Goal: Information Seeking & Learning: Check status

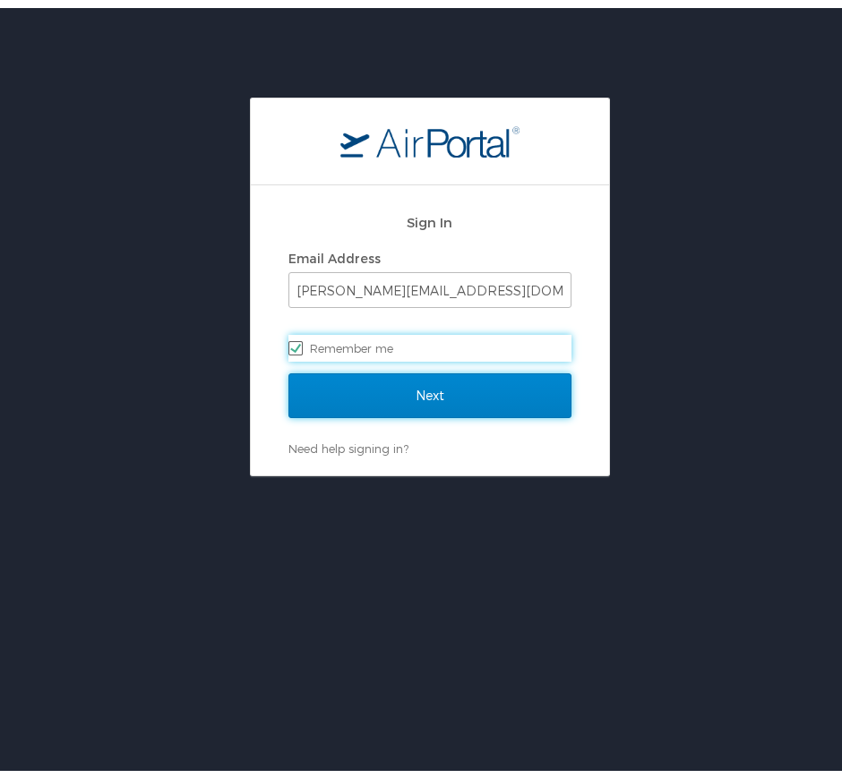
click at [398, 387] on input "Next" at bounding box center [429, 387] width 283 height 45
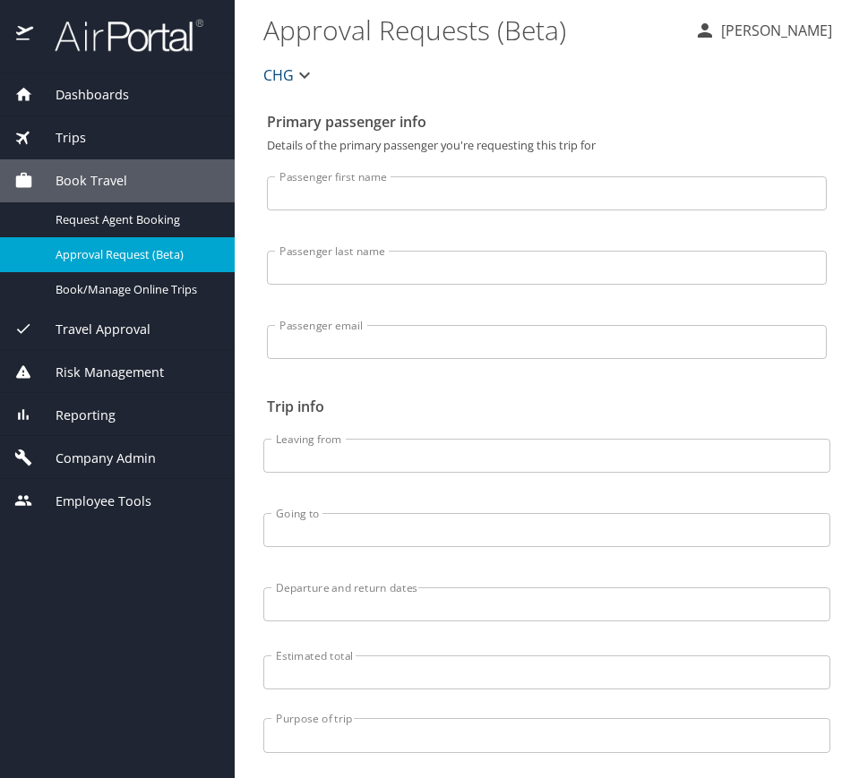
click at [56, 152] on div "Trips" at bounding box center [117, 137] width 235 height 43
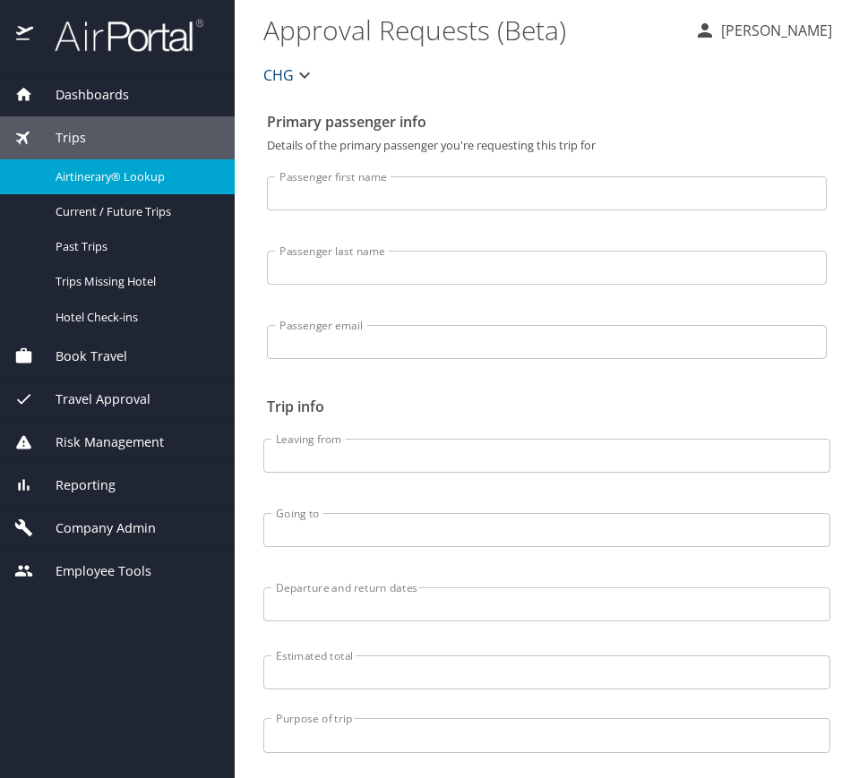
click at [89, 179] on span "Airtinerary® Lookup" at bounding box center [135, 176] width 158 height 17
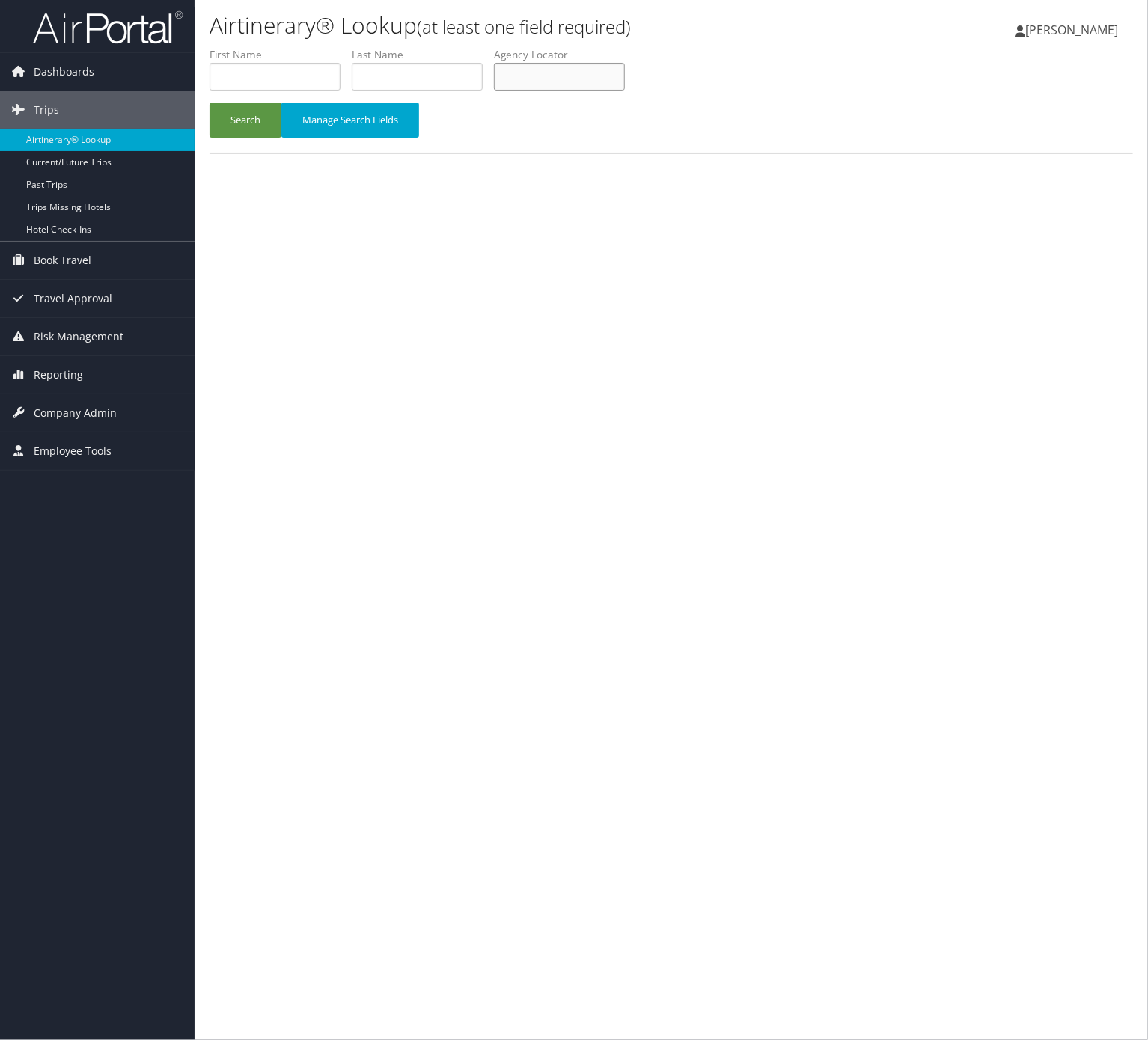
click at [539, 67] on input "text" at bounding box center [559, 76] width 131 height 28
paste input "760884"
click at [244, 104] on button "Search" at bounding box center [246, 120] width 72 height 35
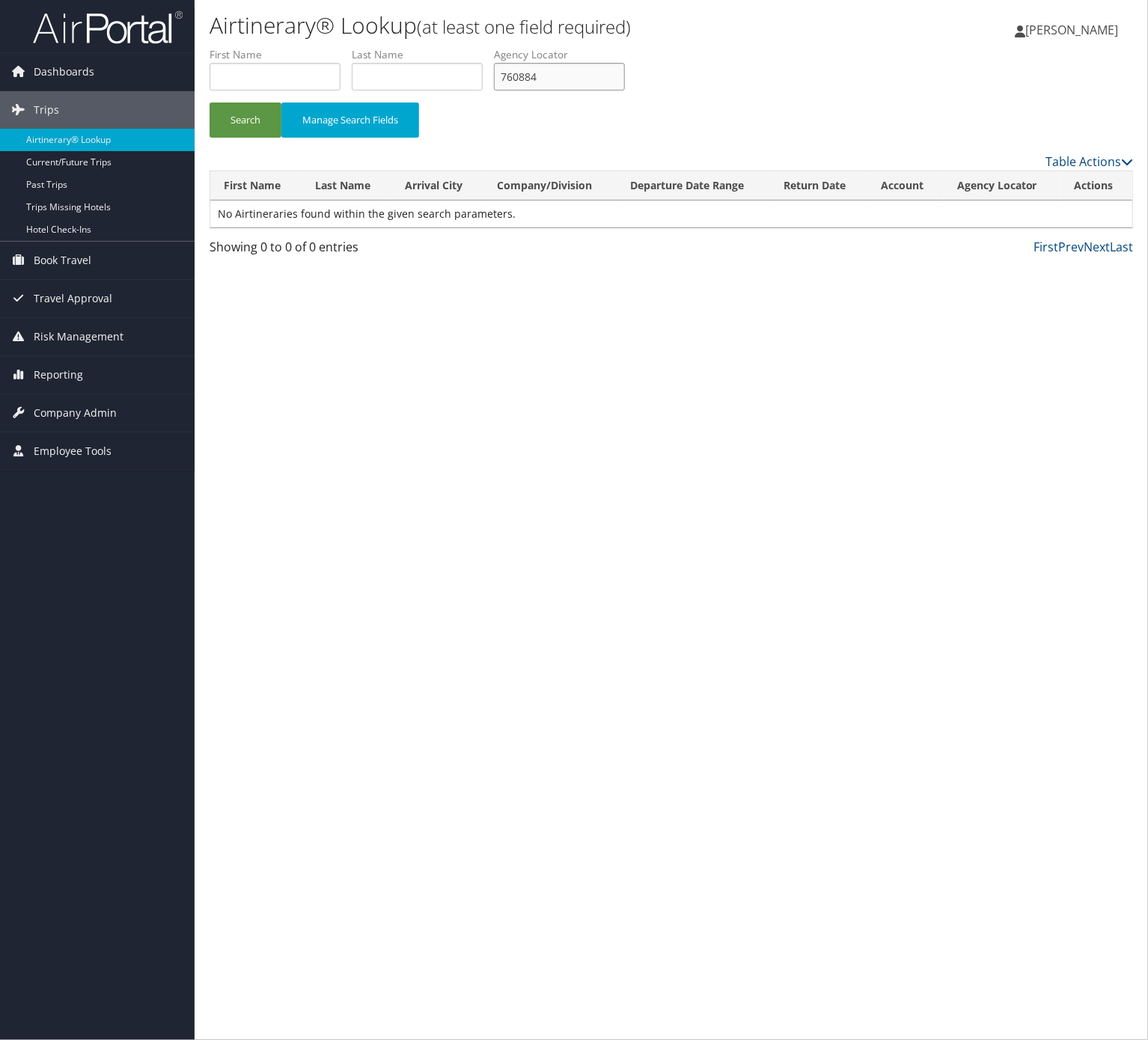
click at [536, 71] on input "760884" at bounding box center [559, 76] width 131 height 28
click at [536, 74] on input "760884" at bounding box center [559, 76] width 131 height 28
paste input "CZWGIC"
type input "CZWGIC"
click at [270, 130] on button "Search" at bounding box center [246, 120] width 72 height 35
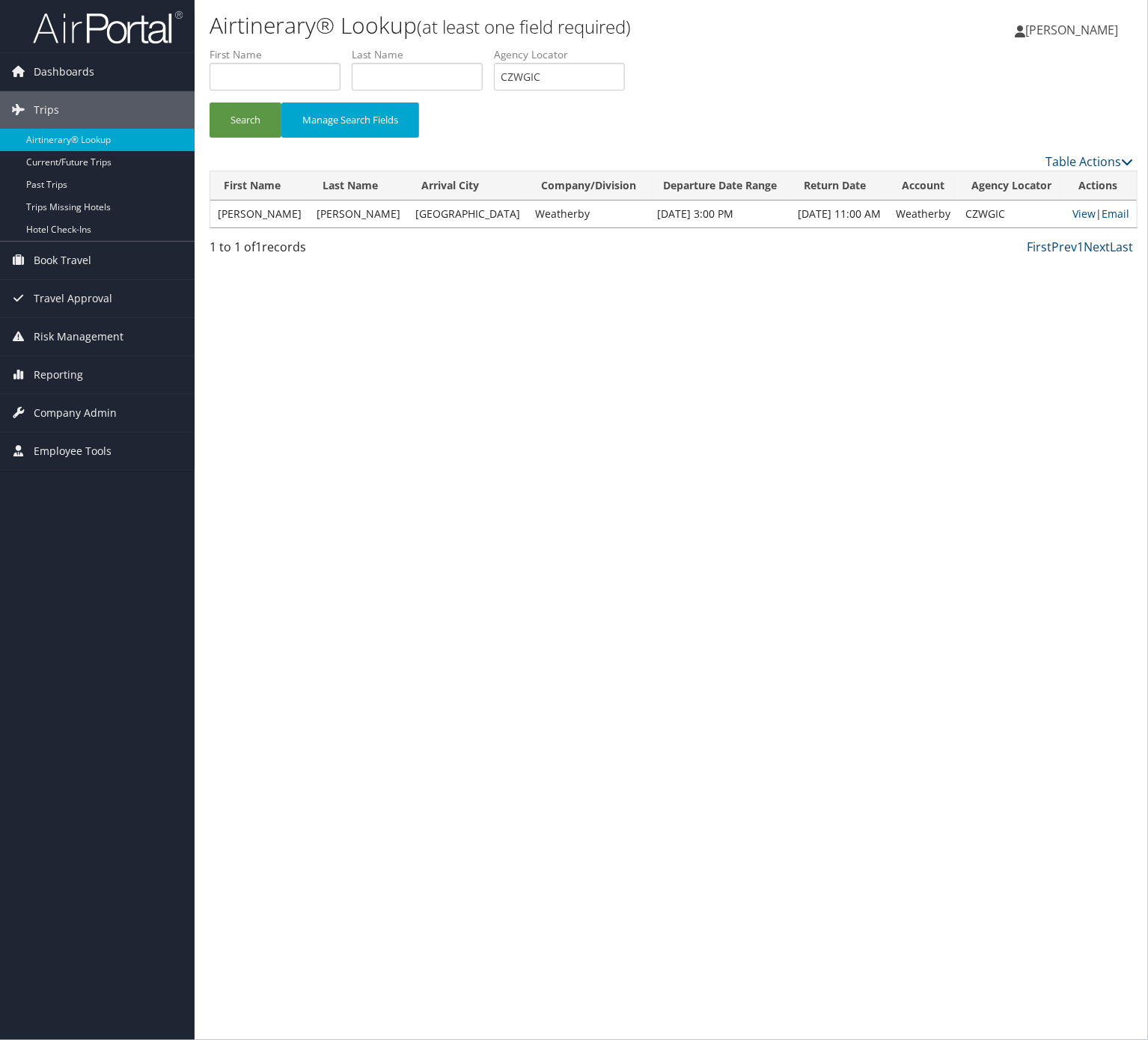
click at [1105, 203] on td "View | Email" at bounding box center [1100, 214] width 72 height 27
click at [1107, 208] on link "Email" at bounding box center [1115, 213] width 28 height 14
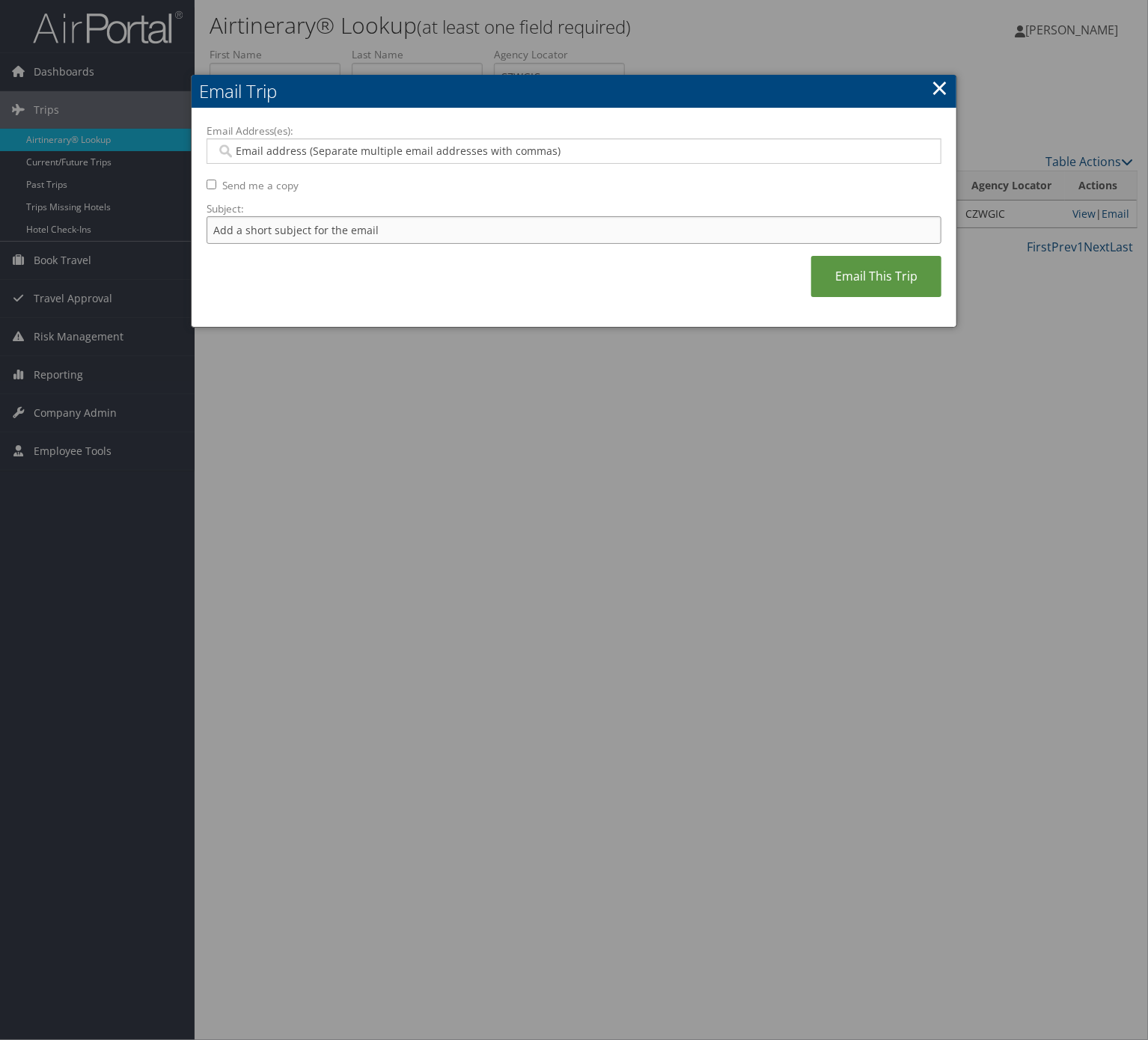
click at [531, 235] on input "Subject:" at bounding box center [573, 230] width 734 height 28
click at [438, 238] on input "Itinerary Change. Please see notes in TR-748126" at bounding box center [573, 230] width 734 height 28
paste input "60884"
type input "Itinerary Change. Please see notes in TR-760884"
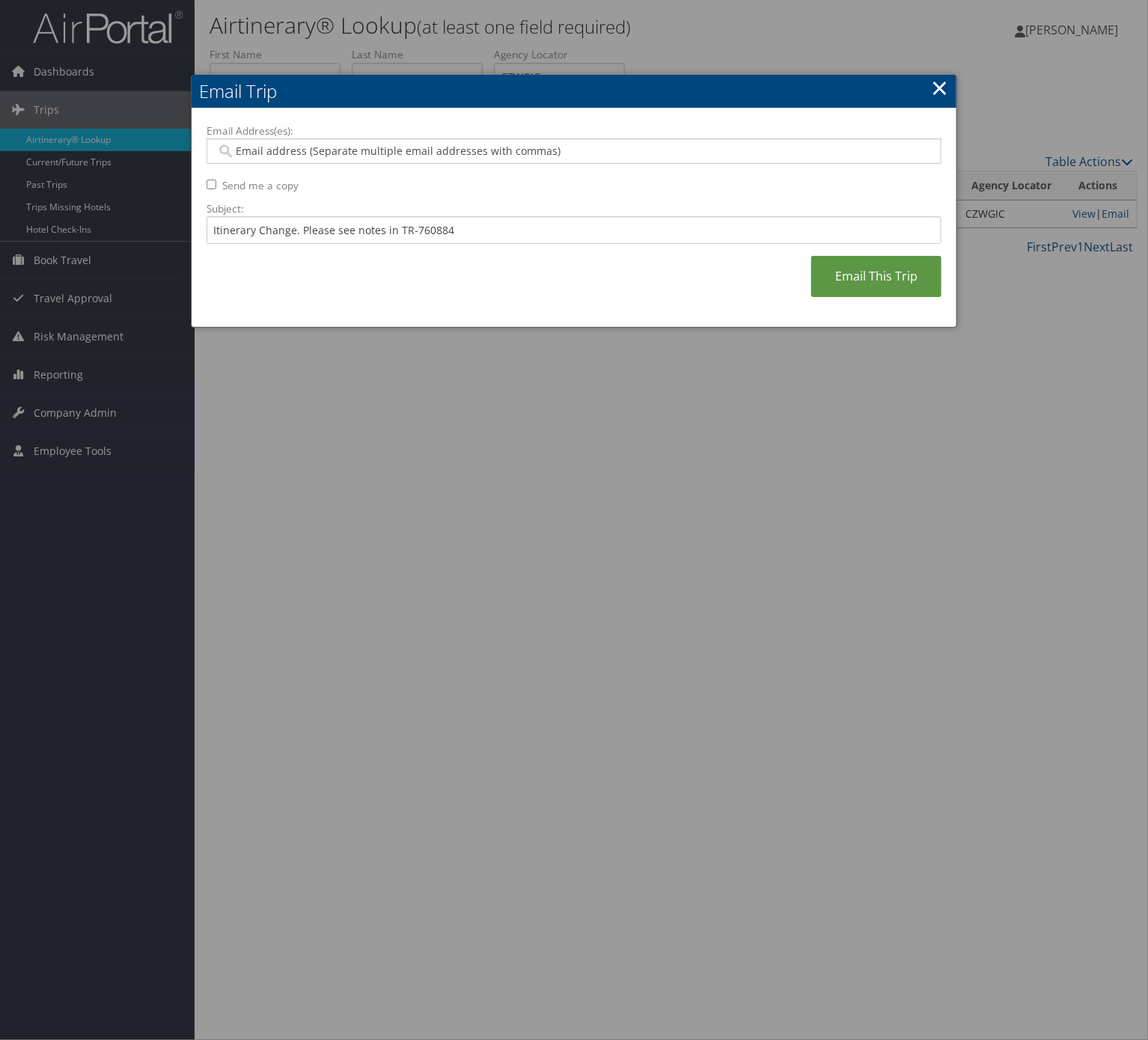
drag, startPoint x: 394, startPoint y: 134, endPoint x: 395, endPoint y: 165, distance: 31.0
click at [394, 136] on label "Email Address(es):" at bounding box center [573, 131] width 734 height 15
click at [394, 144] on input "Email Address(es):" at bounding box center [572, 151] width 712 height 15
drag, startPoint x: 395, startPoint y: 165, endPoint x: 404, endPoint y: 159, distance: 10.8
click at [396, 164] on div at bounding box center [573, 151] width 734 height 25
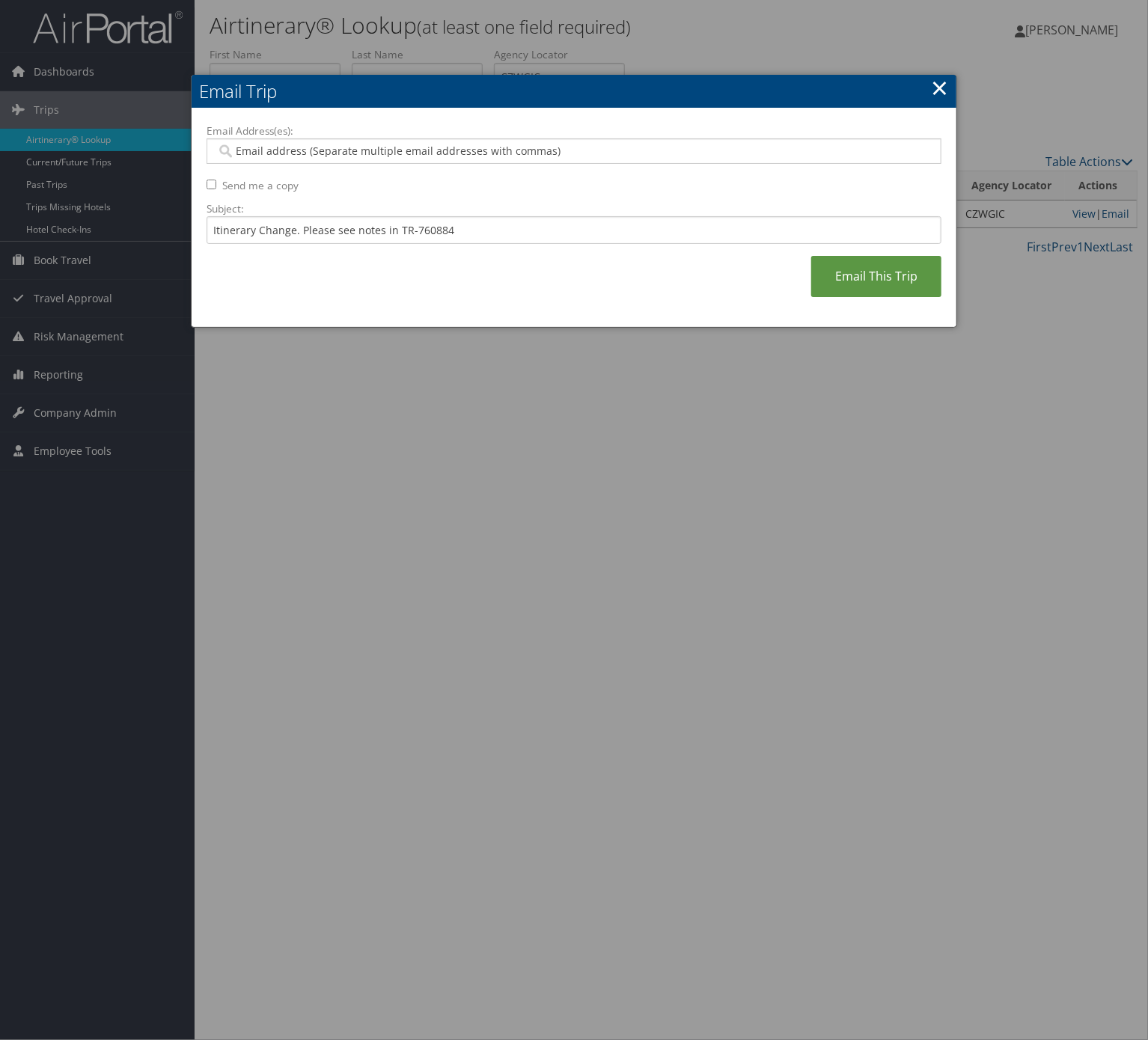
click at [409, 147] on input "Email Address(es):" at bounding box center [572, 151] width 712 height 15
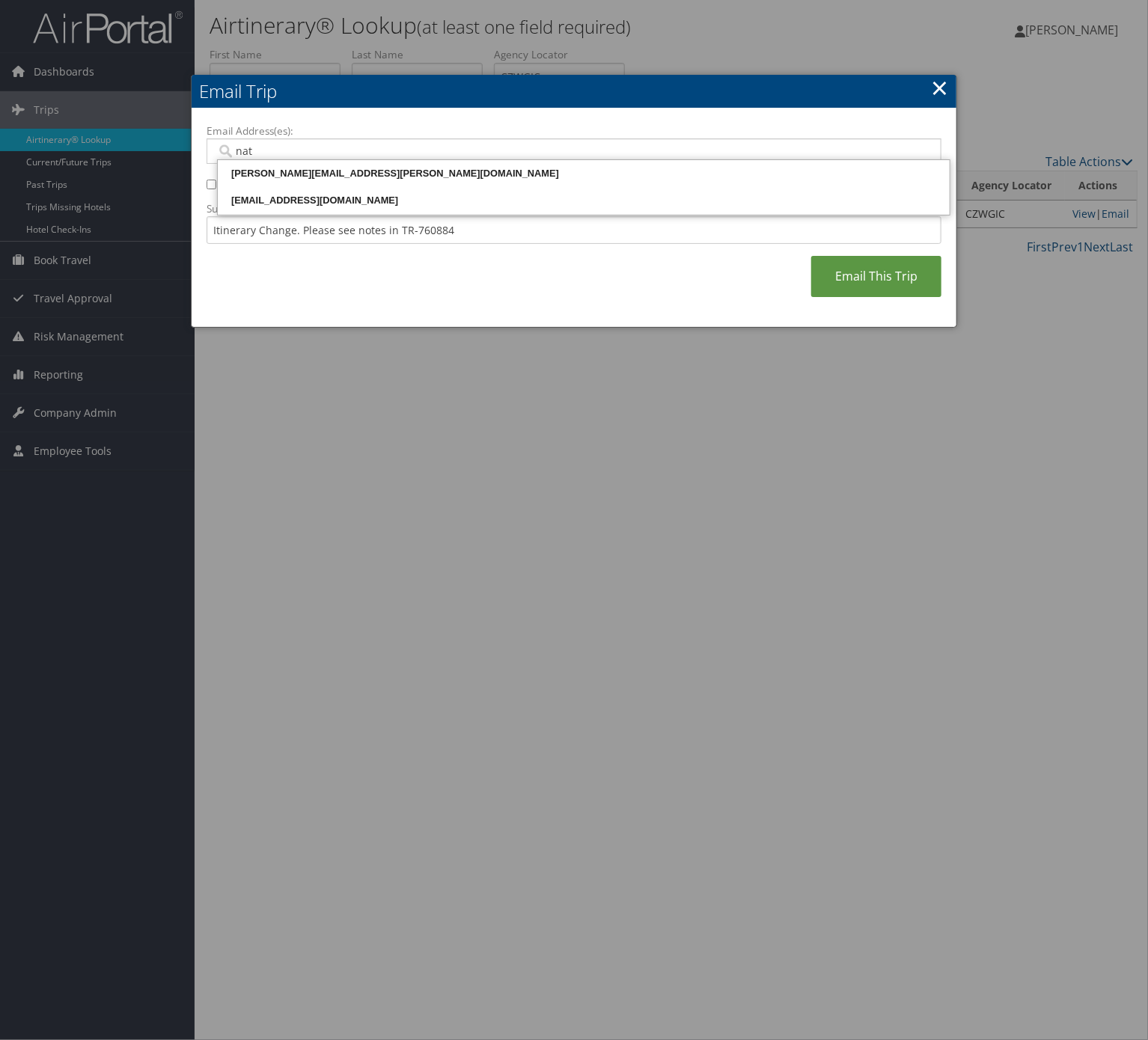
type input "nata"
click at [383, 172] on div "natalie.wissing@weatherbyhealthcare.com" at bounding box center [583, 174] width 727 height 15
type input "natalie.wissing@weatherbyhealthcare.com"
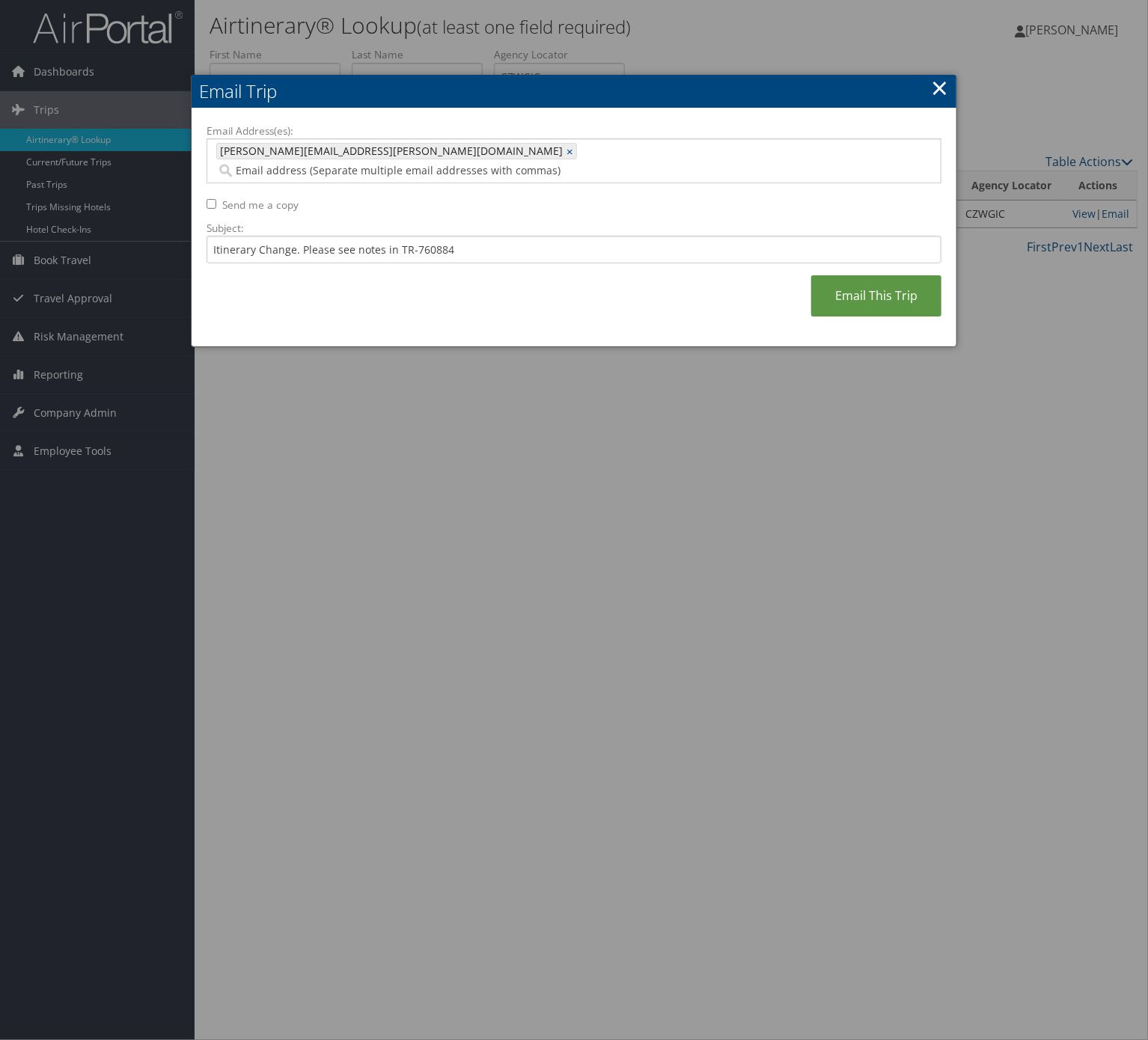
drag, startPoint x: 866, startPoint y: 272, endPoint x: 1046, endPoint y: 510, distance: 298.4
click at [866, 276] on link "Email This Trip" at bounding box center [876, 296] width 130 height 41
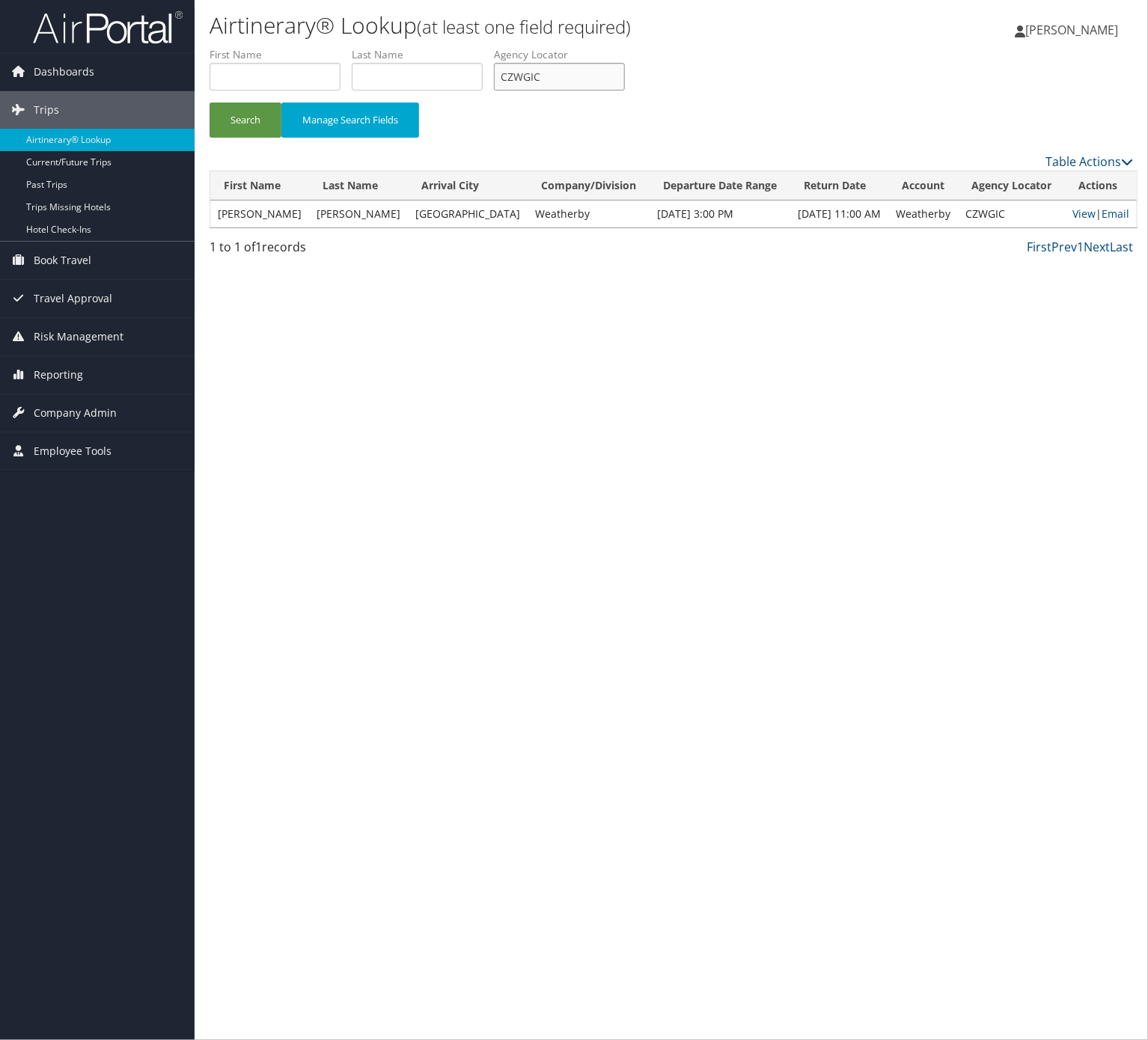
click at [607, 67] on input "CZWGIC" at bounding box center [559, 76] width 131 height 28
paste input "LTNFCF"
type input "LTNFCF"
click at [210, 103] on button "Search" at bounding box center [246, 120] width 72 height 35
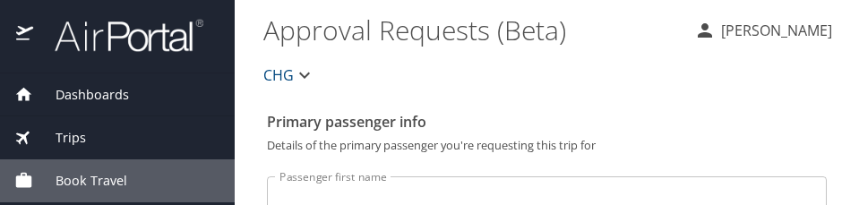
click at [101, 126] on div "Trips" at bounding box center [117, 137] width 235 height 43
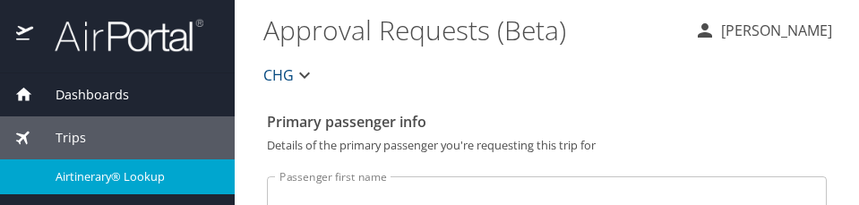
click at [158, 172] on span "Airtinerary® Lookup" at bounding box center [135, 176] width 158 height 17
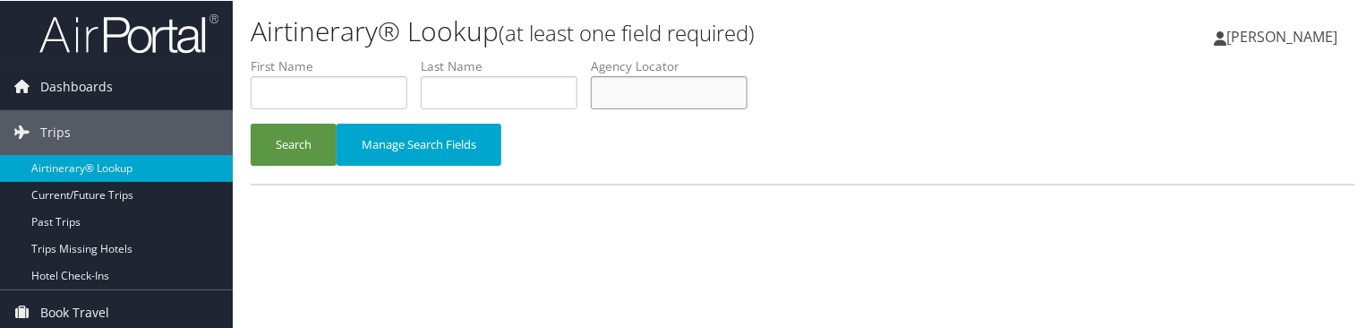
click at [673, 97] on input "text" at bounding box center [669, 91] width 157 height 33
paste input "LTNFCF"
type input "LTNFCF"
click at [278, 138] on button "Search" at bounding box center [294, 144] width 86 height 42
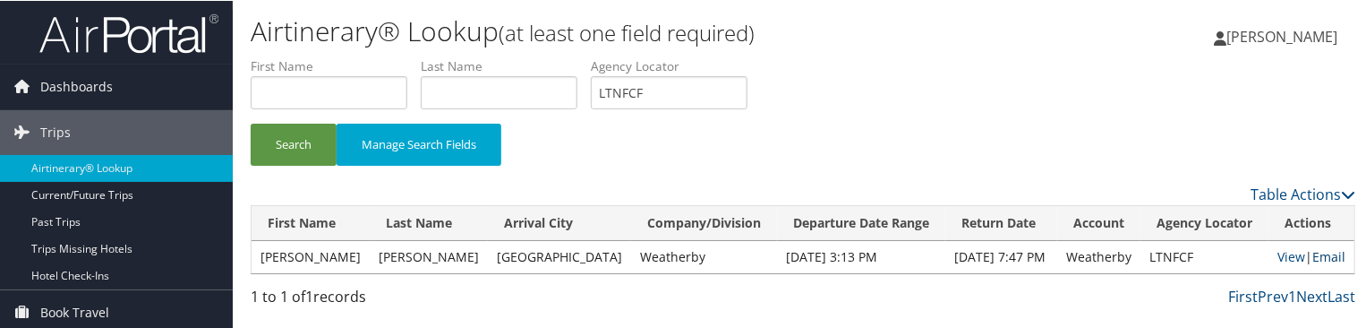
click at [1333, 252] on link "Email" at bounding box center [1329, 255] width 33 height 17
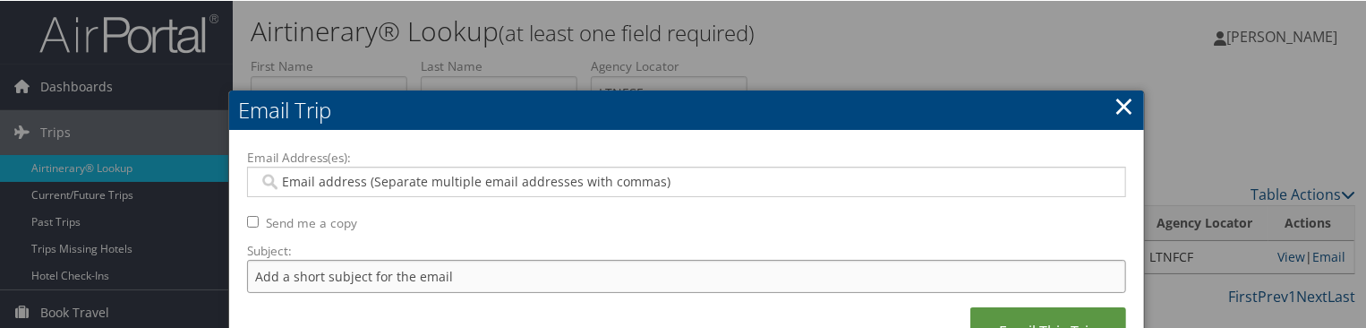
click at [533, 261] on input "Subject:" at bounding box center [686, 275] width 879 height 33
type input "Itinerary Change. Please see notes in task sent."
drag, startPoint x: 559, startPoint y: 278, endPoint x: -387, endPoint y: 73, distance: 967.5
click at [0, 73] on html "Menu Dashboards ► AirPortal 360™ (Manager) AirPortal 360™ (Agent) My Travel Das…" at bounding box center [687, 164] width 1374 height 328
click at [349, 283] on input "Subject:" at bounding box center [686, 275] width 879 height 33
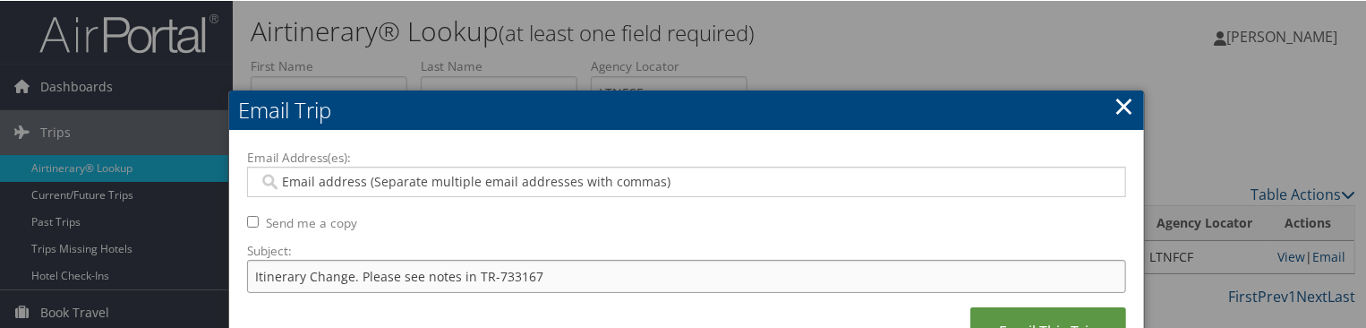
click at [509, 270] on input "Itinerary Change. Please see notes in TR-733167" at bounding box center [686, 275] width 879 height 33
paste input "2174"
type input "Itinerary Change. Please see notes in TR-732174"
click at [500, 180] on input "Email Address(es):" at bounding box center [685, 181] width 852 height 18
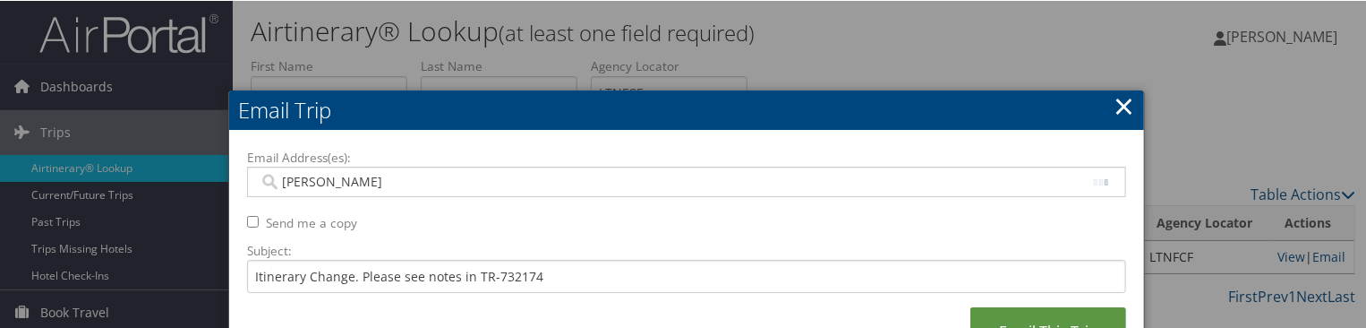
type input "shannan"
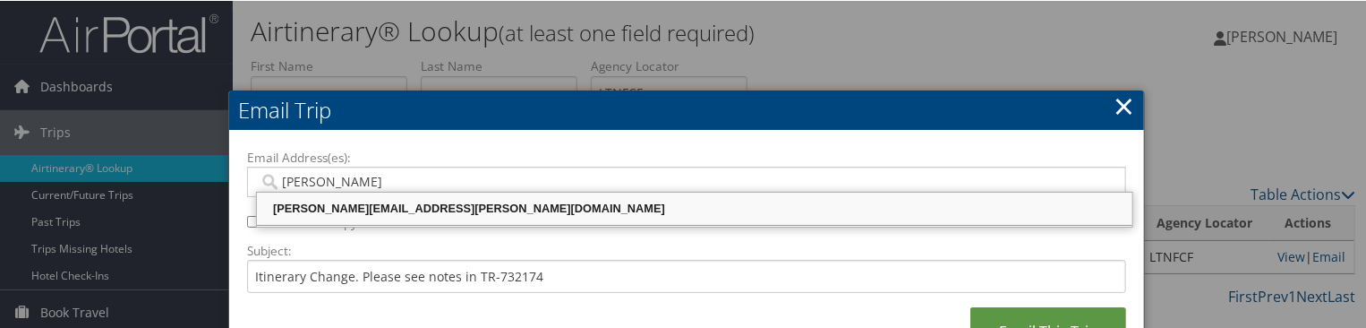
click at [428, 207] on div "shannan.allen@weatherbyhealthcare.com" at bounding box center [695, 208] width 870 height 18
type input "shannan.allen@weatherbyhealthcare.com"
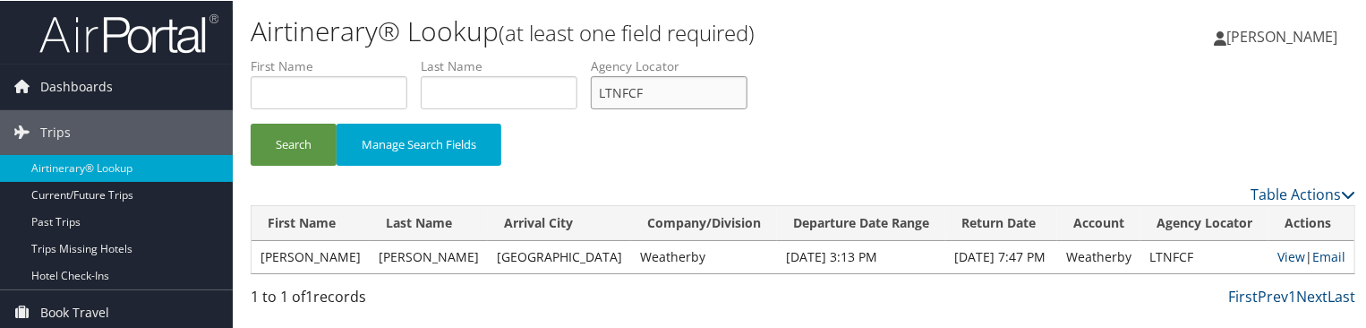
click at [698, 81] on input "LTNFCF" at bounding box center [669, 91] width 157 height 33
paste input "FPWIKO"
type input "FPWIKO"
drag, startPoint x: 244, startPoint y: 149, endPoint x: 276, endPoint y: 152, distance: 31.5
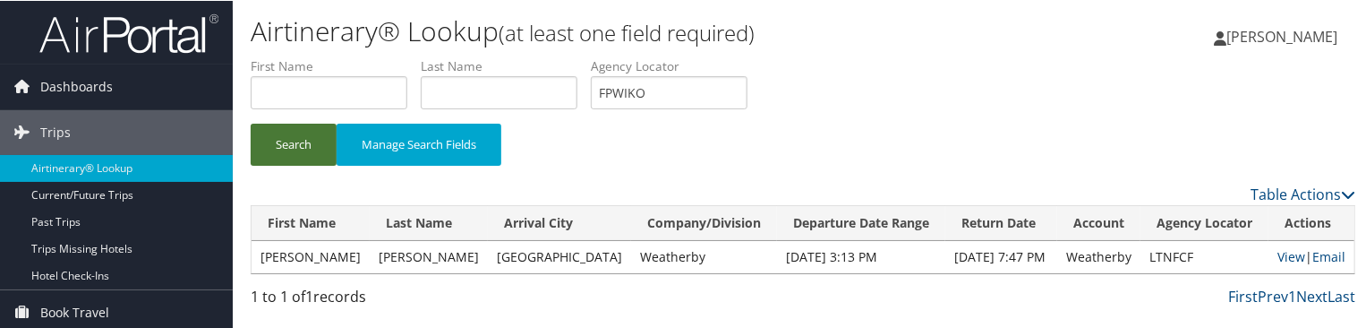
click at [244, 150] on div "Search Manage Search Fields" at bounding box center [803, 153] width 1132 height 60
click at [285, 151] on button "Search" at bounding box center [294, 144] width 86 height 42
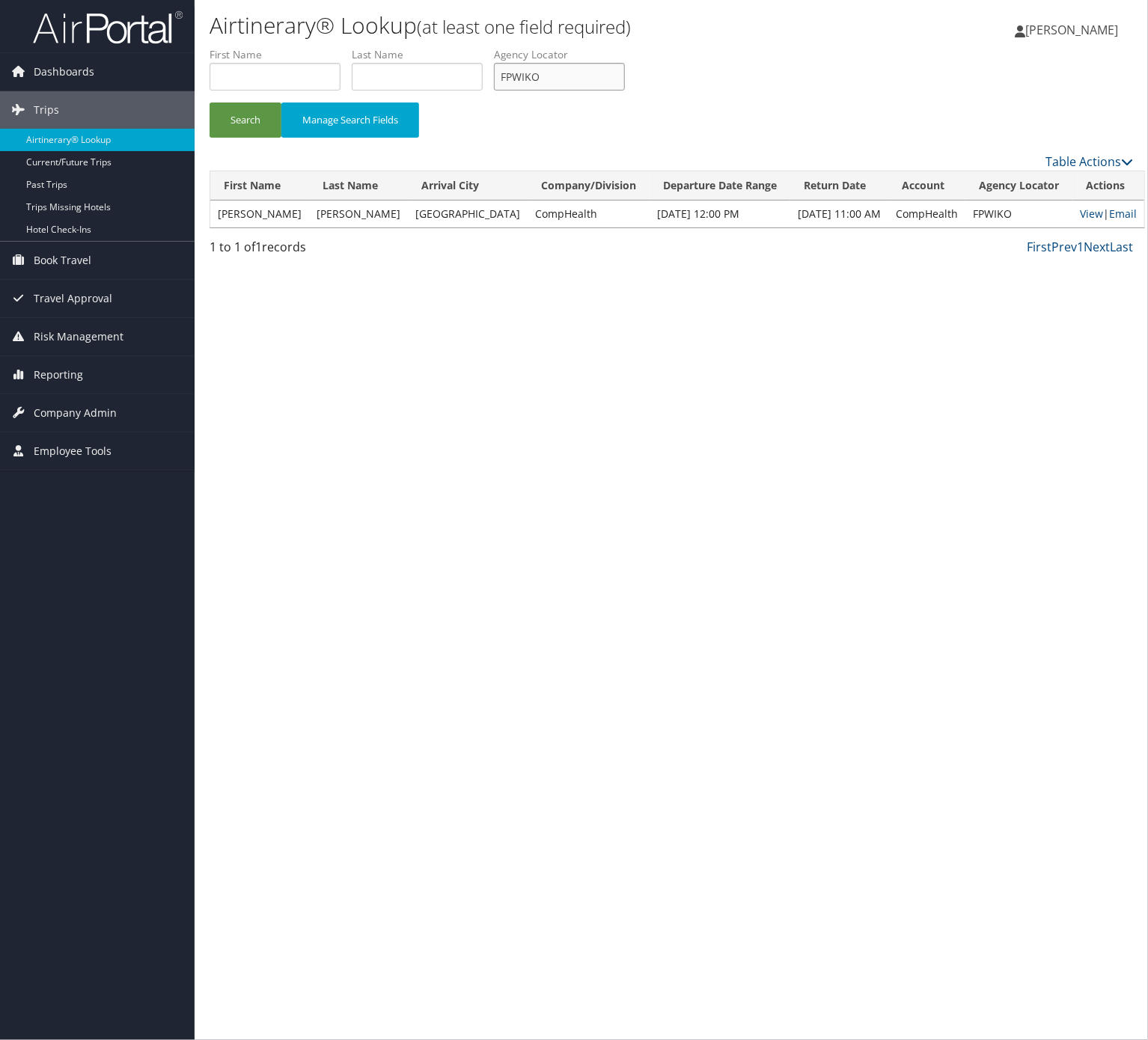
click at [590, 63] on input "FPWIKO" at bounding box center [559, 76] width 131 height 28
click at [242, 111] on button "Search" at bounding box center [246, 120] width 72 height 35
click at [1110, 206] on link "Email" at bounding box center [1122, 213] width 28 height 14
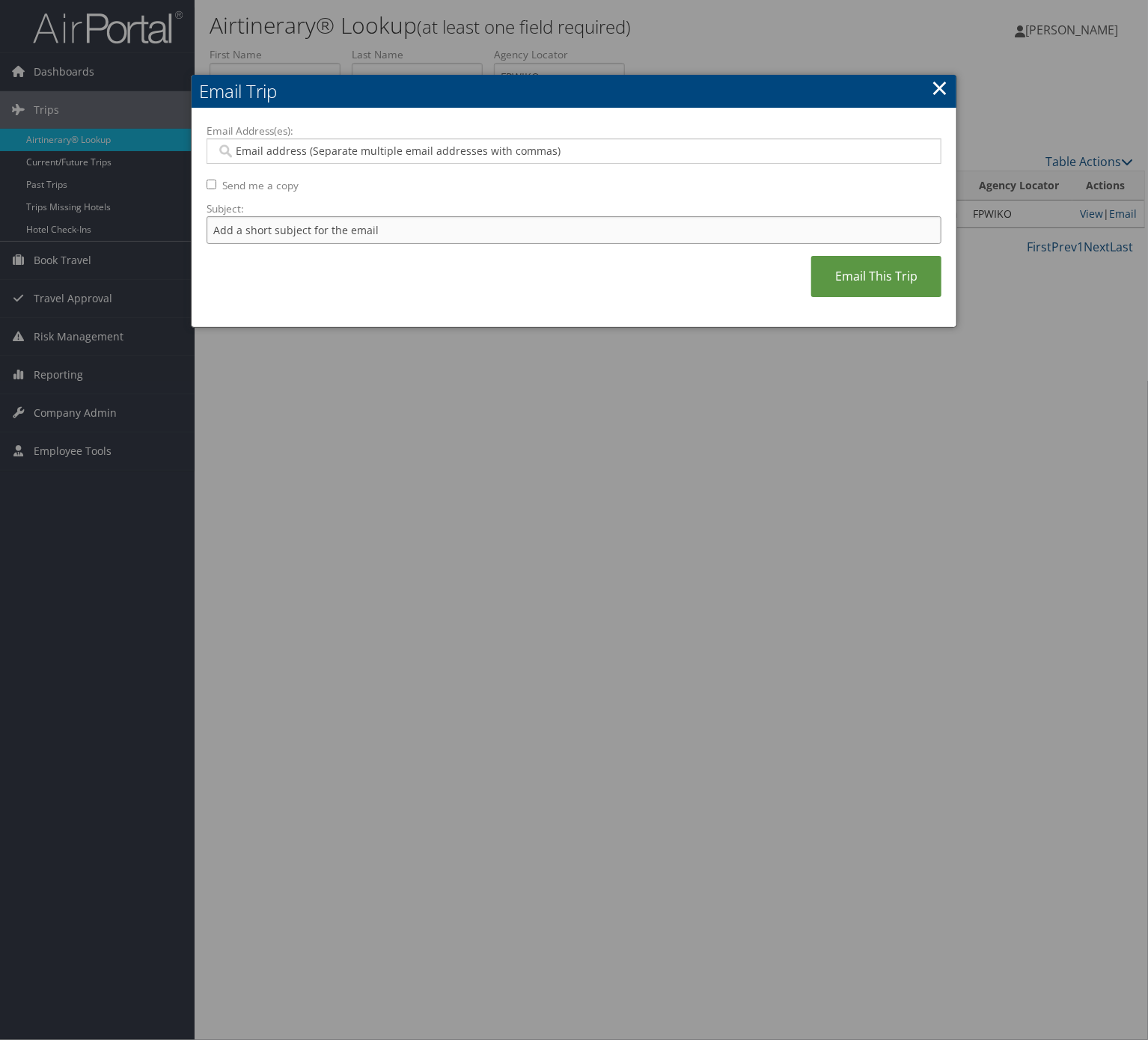
click at [272, 223] on input "Subject:" at bounding box center [573, 230] width 734 height 28
click at [434, 218] on input "Itinerary Change. Please see notes in TR-748126" at bounding box center [573, 230] width 734 height 28
paste input "50369"
type input "Itinerary Change. Please see notes in TR-750369"
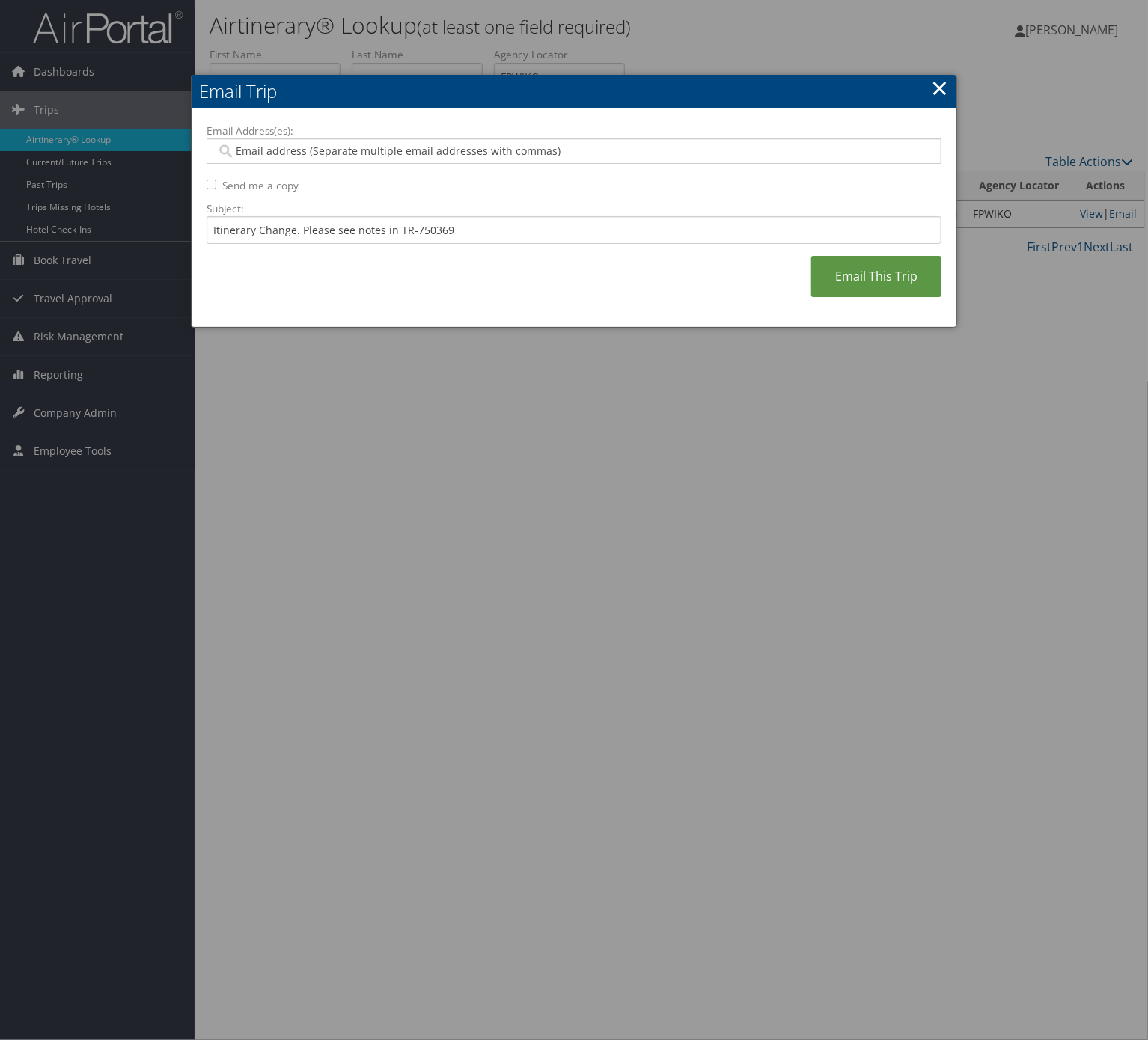
click at [409, 159] on input "Email Address(es):" at bounding box center [572, 151] width 712 height 15
type input "heather"
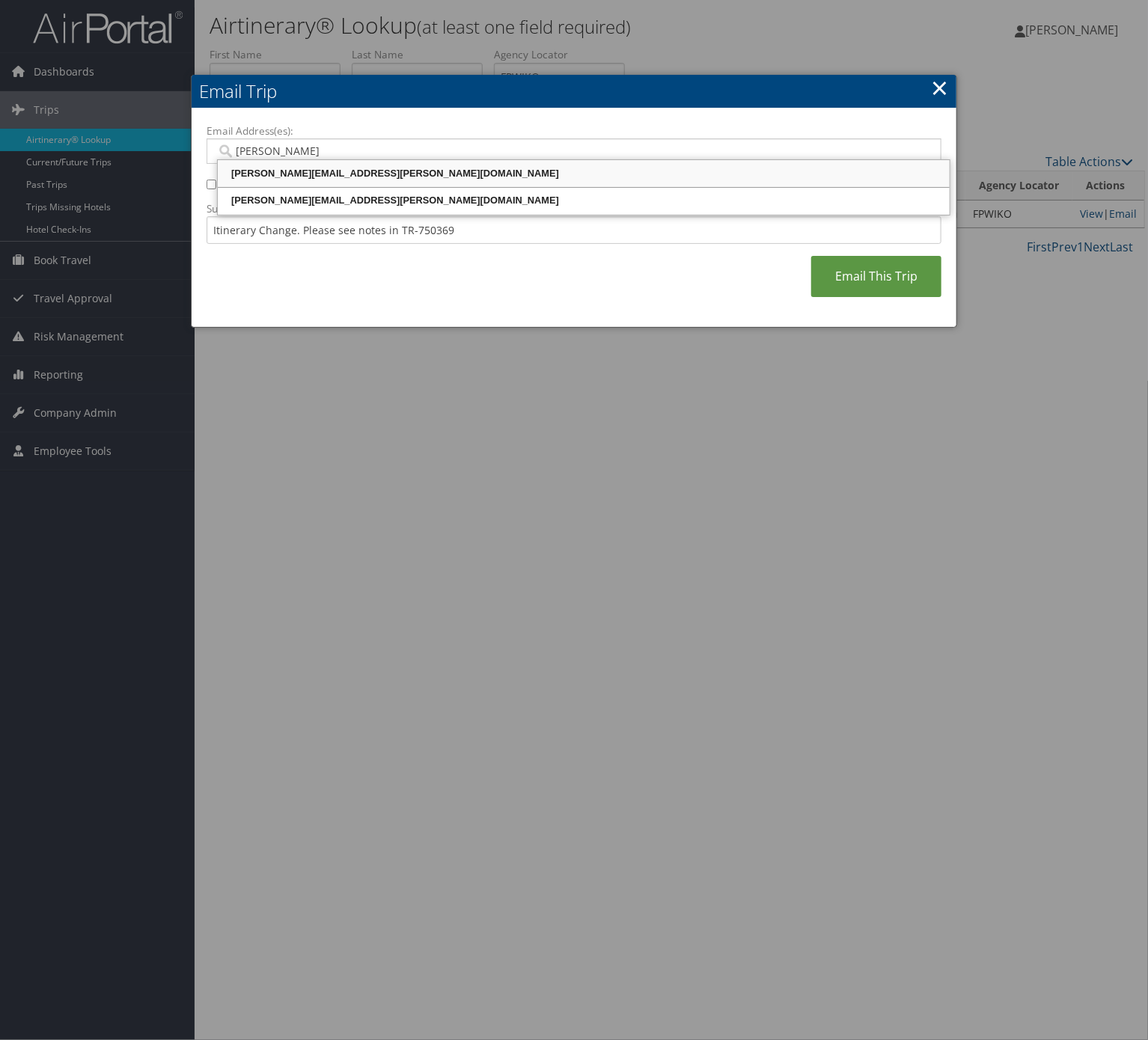
click at [397, 169] on div "heather.dykstra@comphealth.com" at bounding box center [583, 174] width 727 height 15
type input "heather.dykstra@comphealth.com"
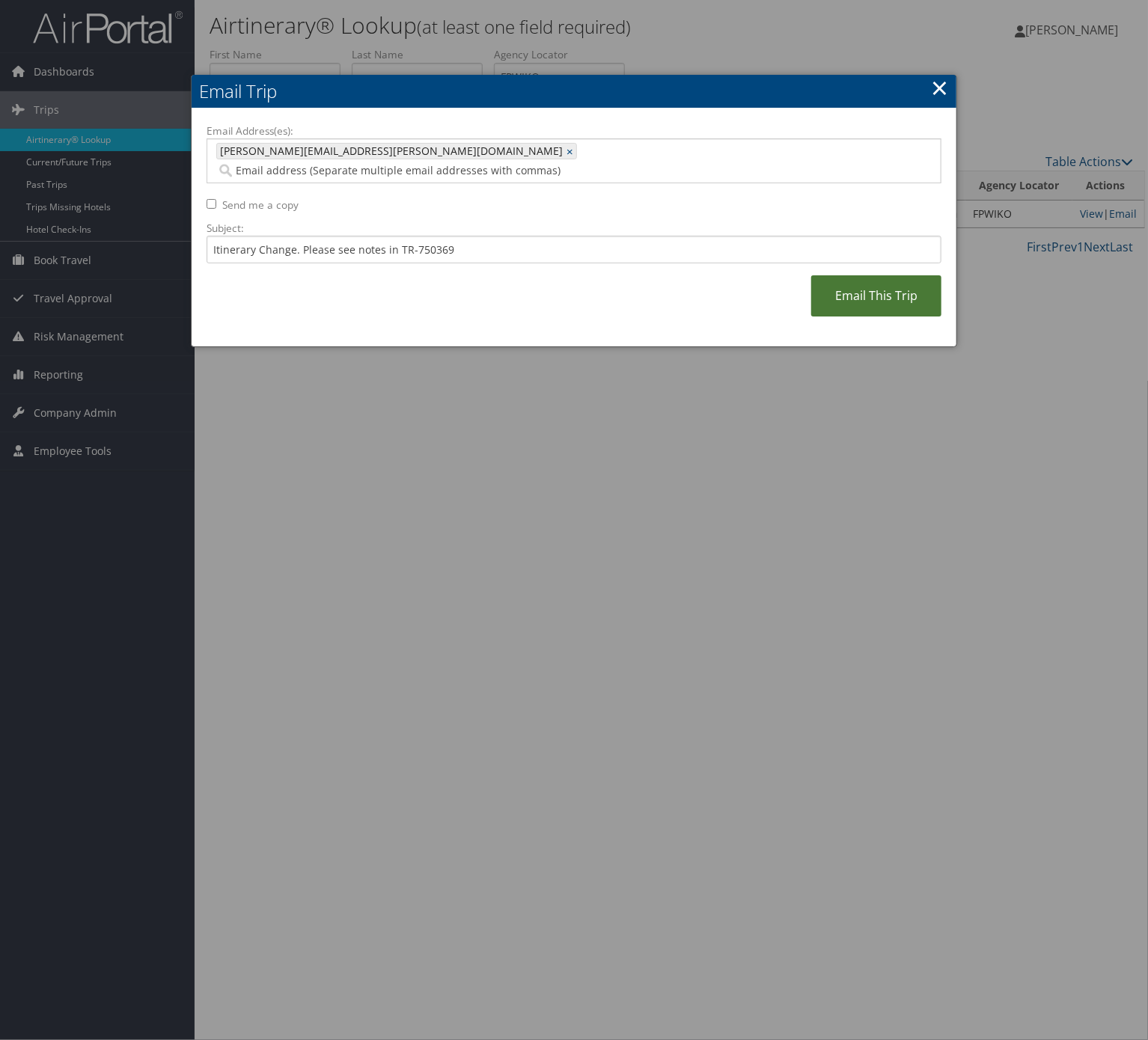
click at [900, 273] on link "Email This Trip" at bounding box center [876, 296] width 130 height 41
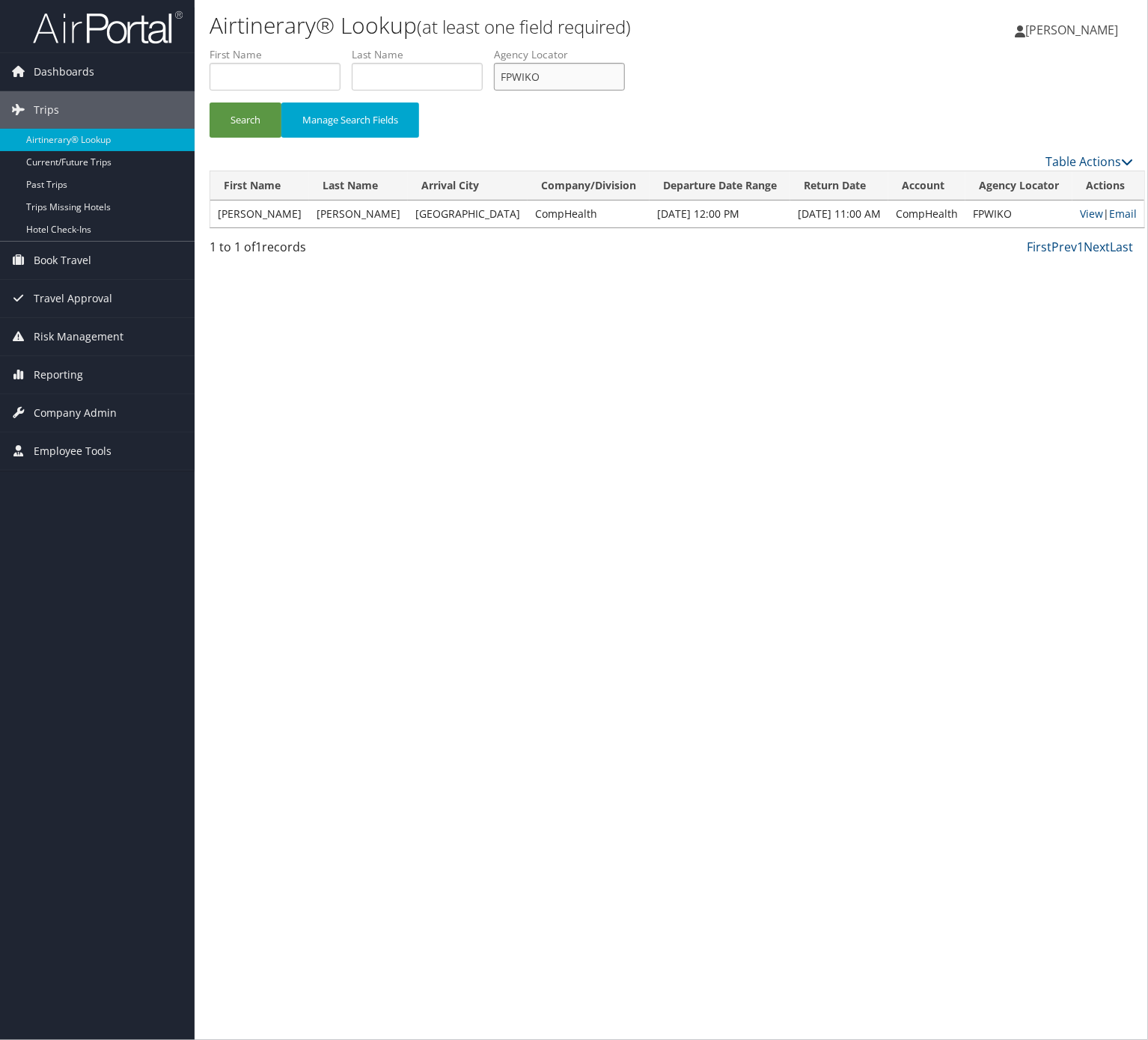
click at [623, 83] on input "FPWIKO" at bounding box center [559, 76] width 131 height 28
paste input "WQGFQQ"
click at [210, 103] on button "Search" at bounding box center [246, 120] width 72 height 35
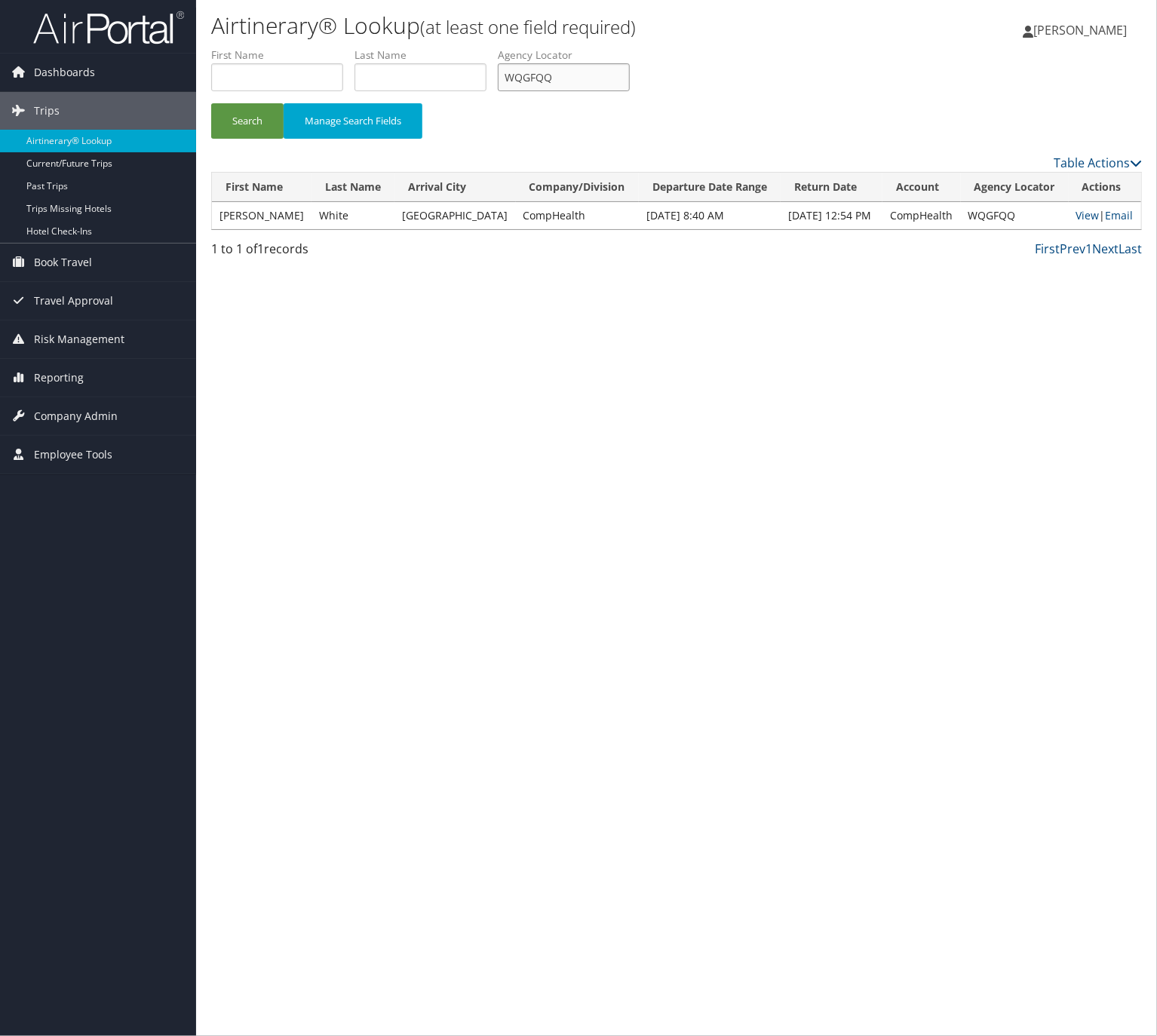
click at [589, 72] on input "WQGFQQ" at bounding box center [563, 77] width 132 height 28
paste input "YJWFIT"
type input "YJWFIT"
click at [253, 118] on button "Search" at bounding box center [248, 121] width 72 height 35
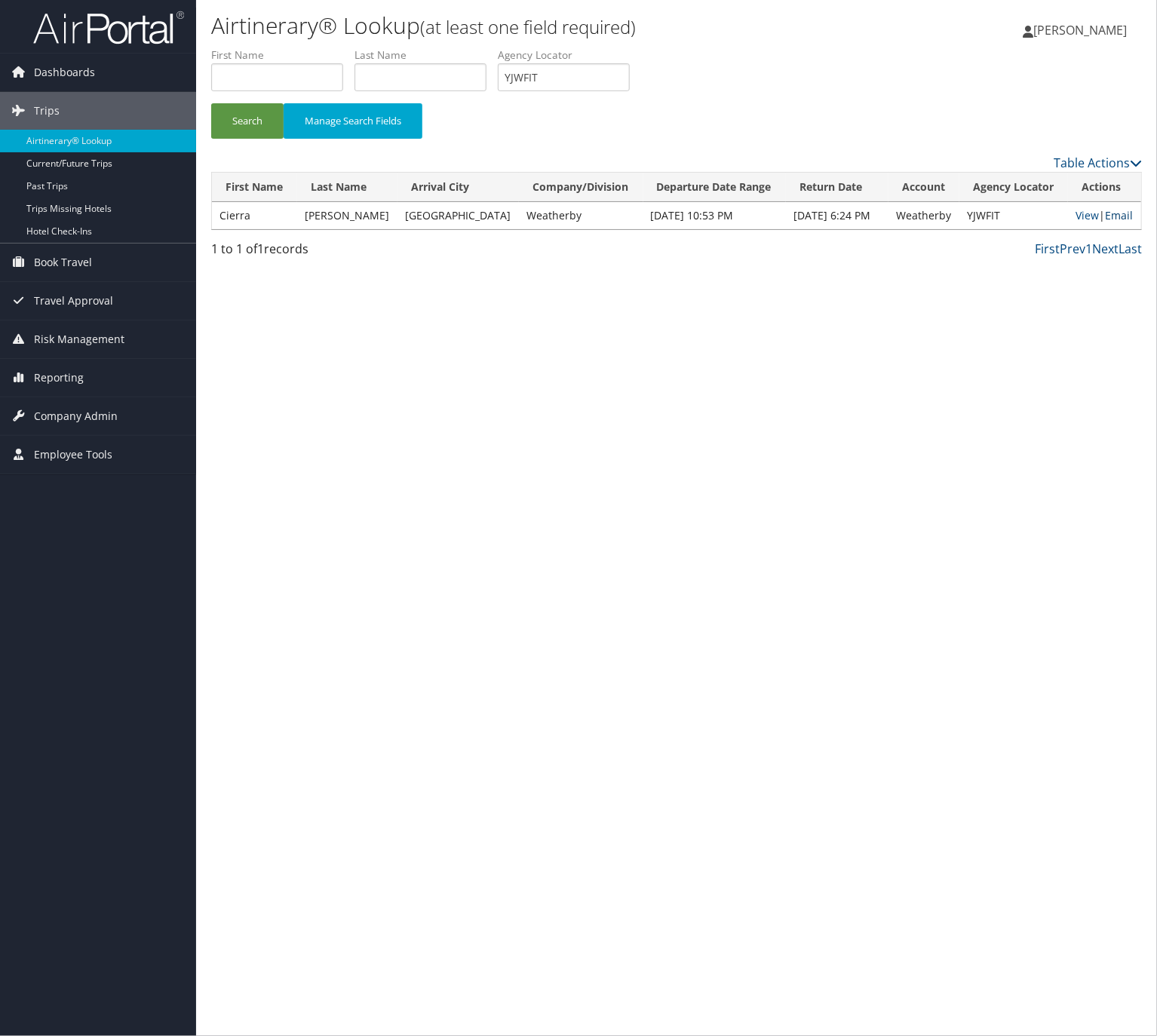
click at [1114, 214] on link "Email" at bounding box center [1118, 215] width 28 height 14
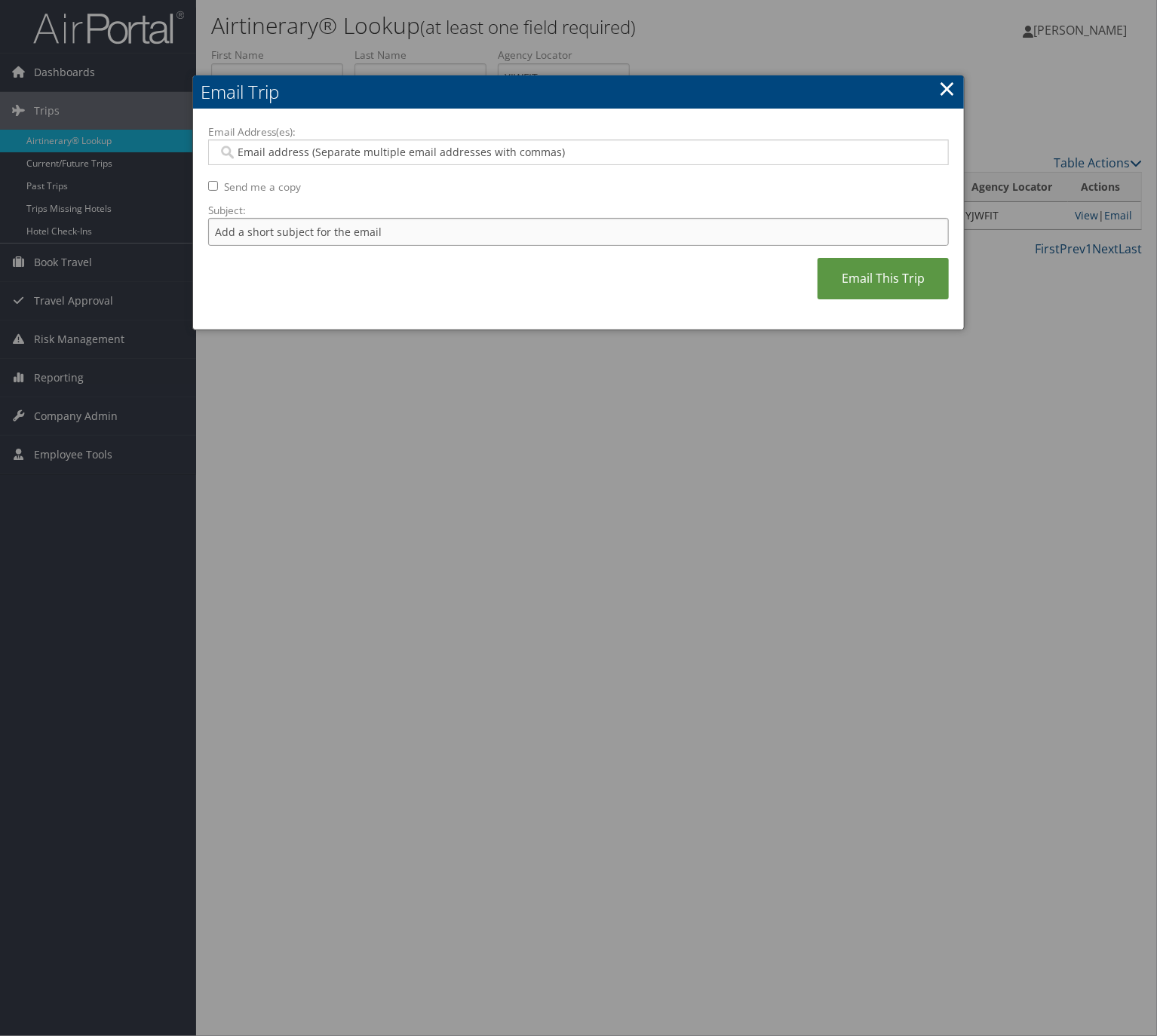
click at [355, 237] on input "Subject:" at bounding box center [578, 232] width 740 height 28
click at [444, 222] on input "Itinerary Change. Please see notes in TR-733167" at bounding box center [578, 232] width 740 height 28
paste input "48534"
type input "Itinerary Change. Please see notes in TR-748534"
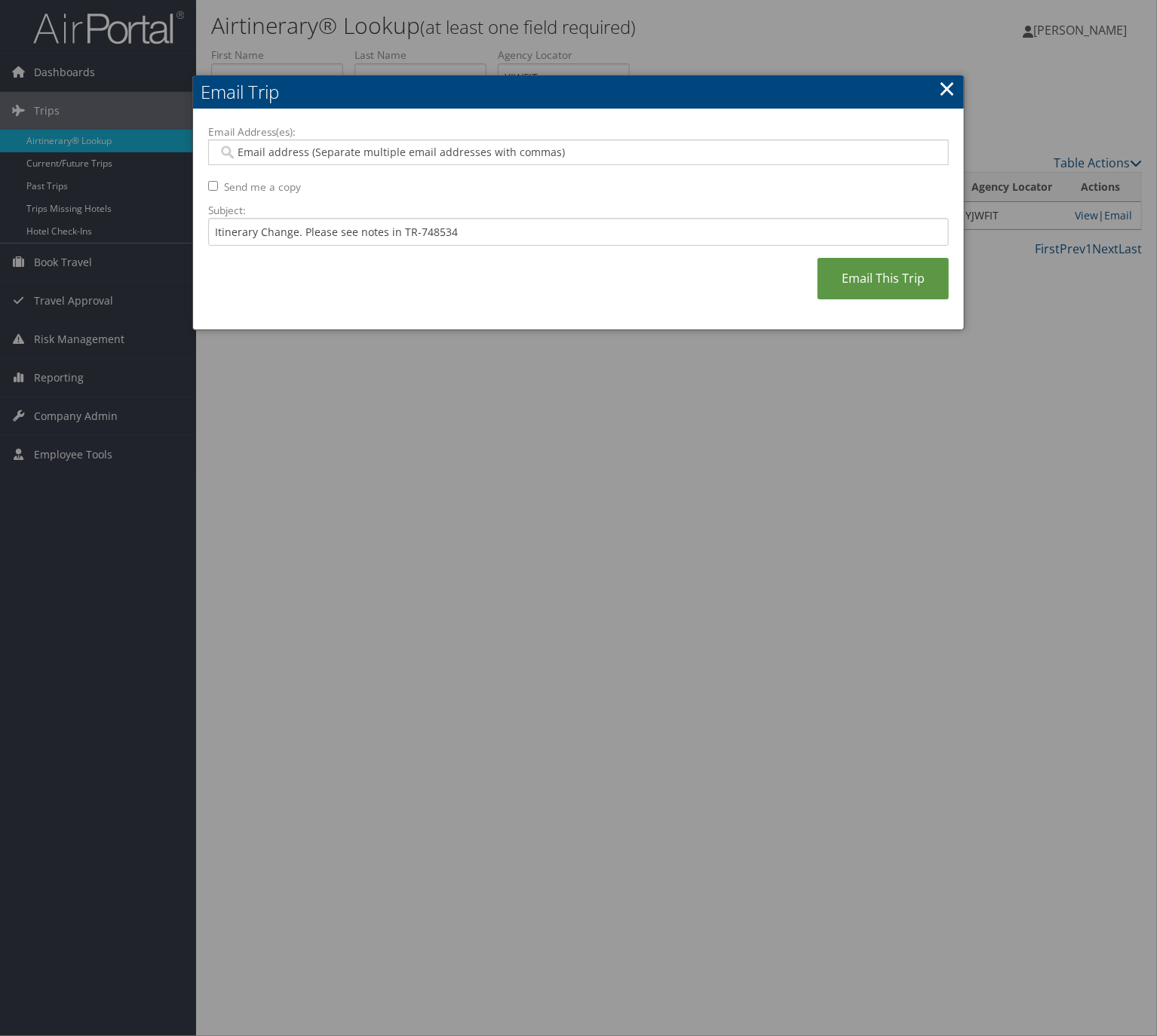
click at [433, 158] on input "Email Address(es):" at bounding box center [577, 152] width 717 height 15
type input "peta"
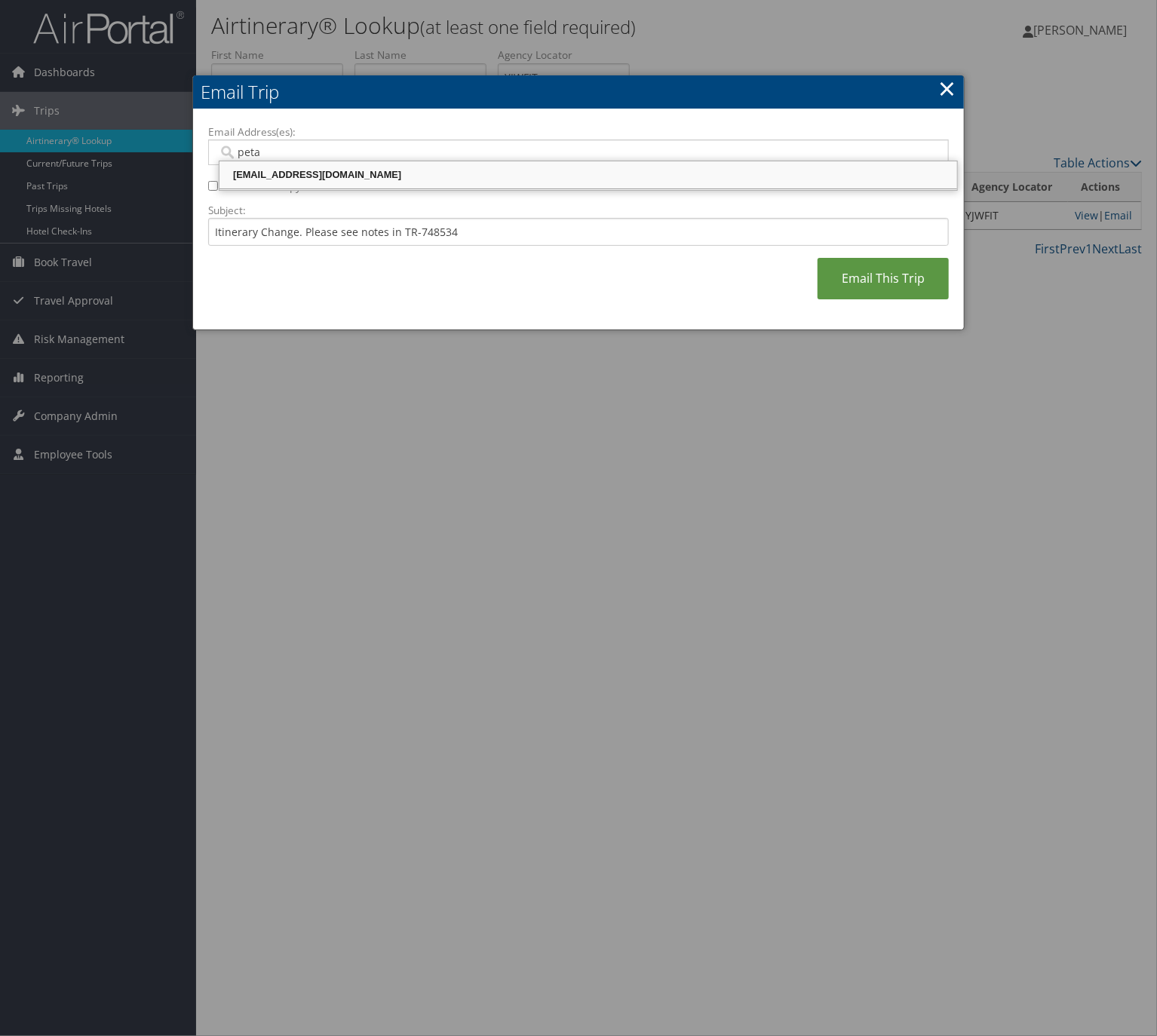
click at [425, 185] on div "peta.laidley@weatherbyhealthcare.com" at bounding box center [588, 174] width 733 height 23
type input "peta.laidley@weatherbyhealthcare.com"
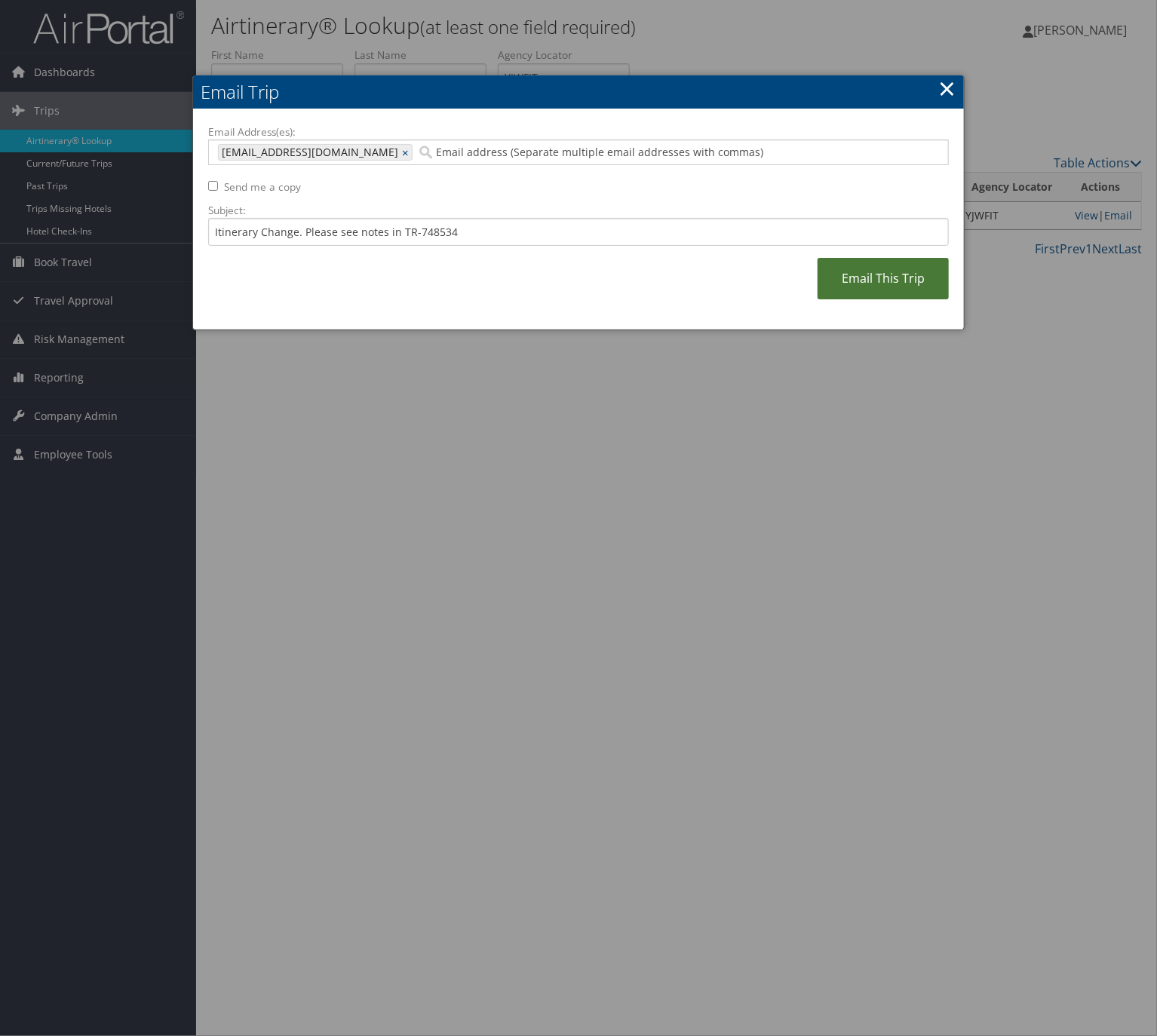
click at [843, 270] on link "Email This Trip" at bounding box center [883, 278] width 131 height 41
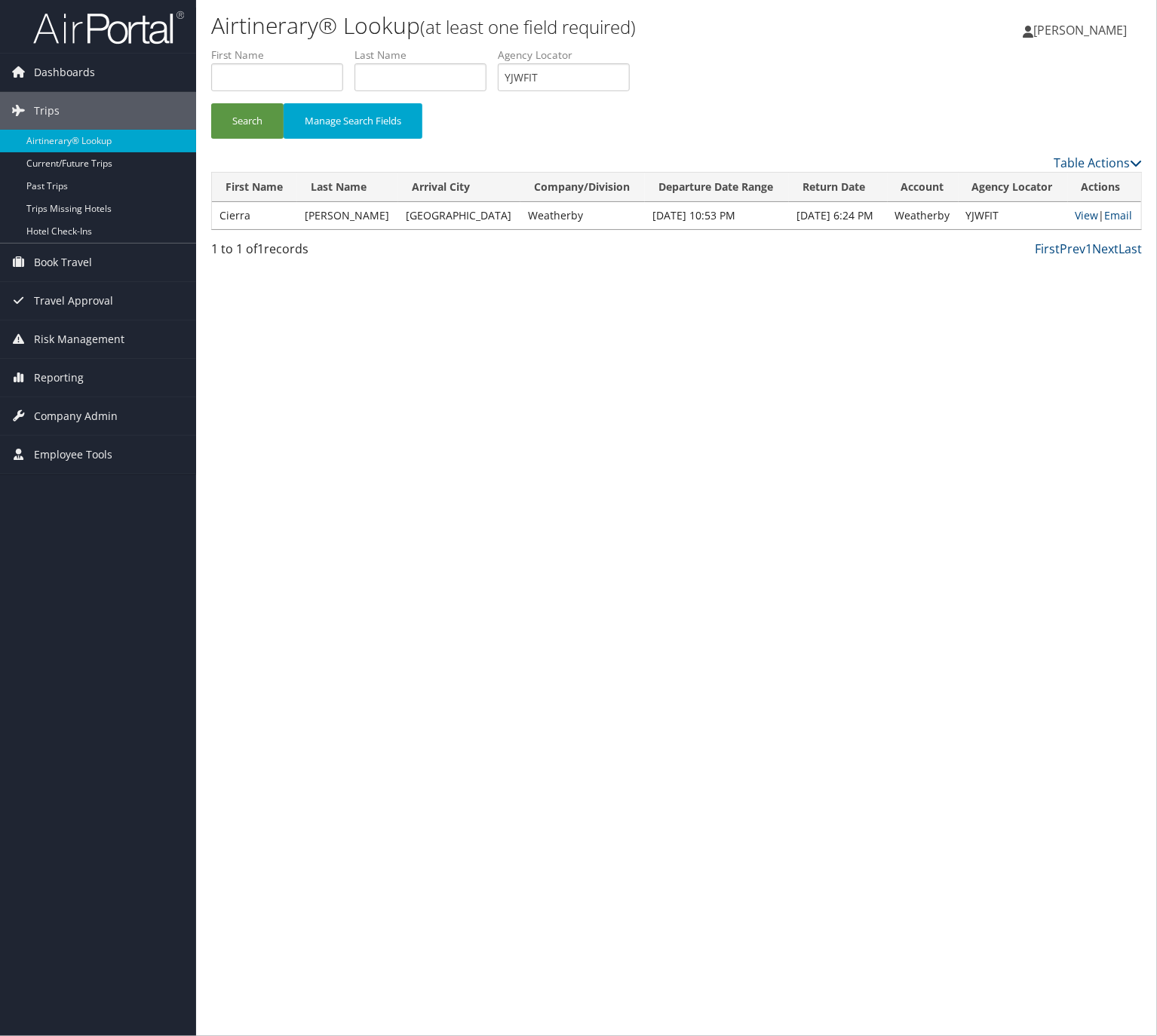
click at [581, 57] on label "Agency Locator" at bounding box center [569, 55] width 143 height 15
drag, startPoint x: 581, startPoint y: 57, endPoint x: 581, endPoint y: 66, distance: 9.0
click at [581, 63] on li "Agency Locator YJWFIT" at bounding box center [569, 74] width 143 height 55
click at [581, 66] on input "YJWFIT" at bounding box center [563, 77] width 132 height 28
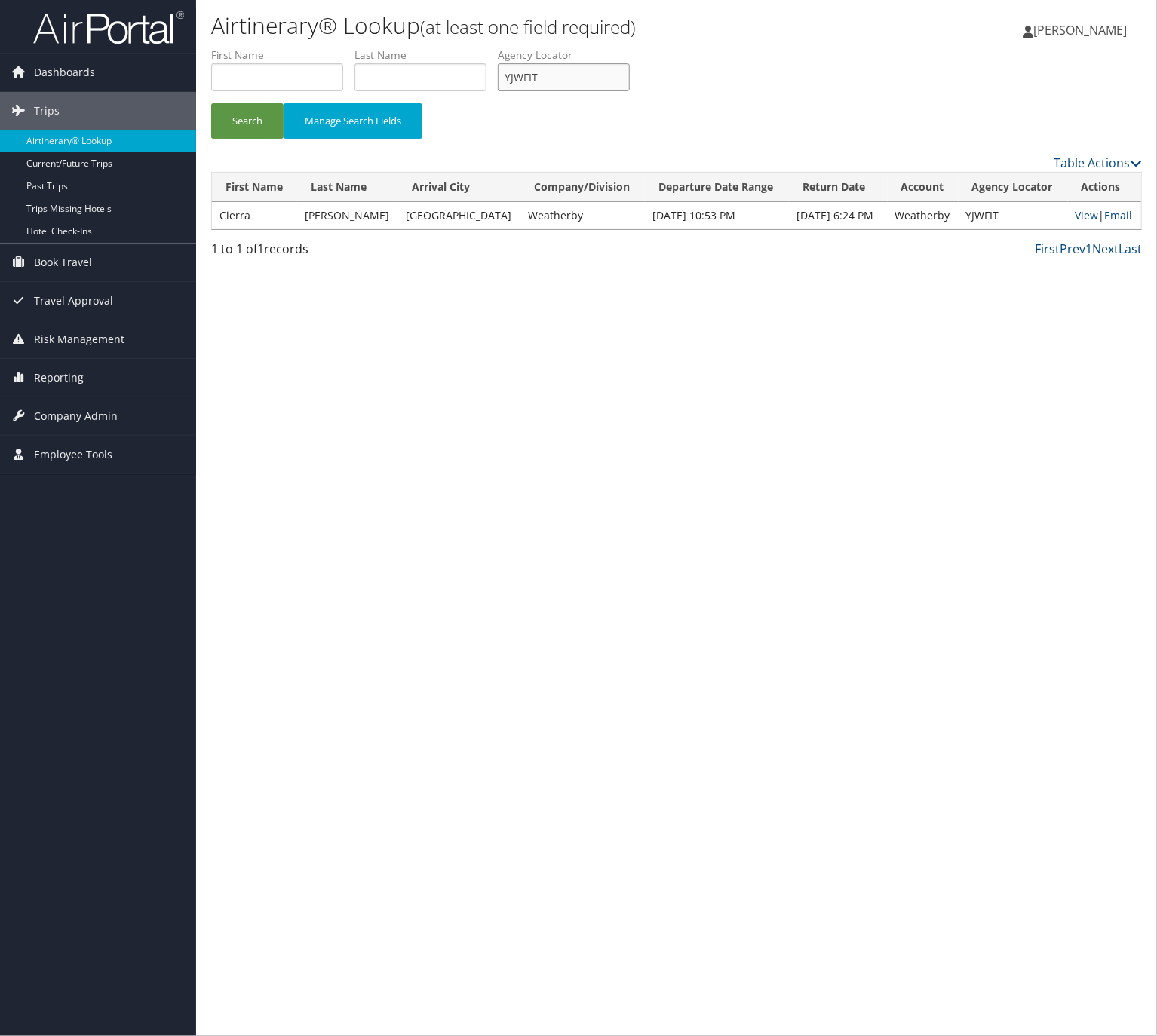
paste input "MNVLGW"
type input "MNVLGW"
click at [280, 128] on button "Search" at bounding box center [248, 121] width 72 height 35
click at [1122, 205] on td "View | Email" at bounding box center [1103, 216] width 75 height 27
click at [1118, 216] on link "Email" at bounding box center [1117, 215] width 28 height 14
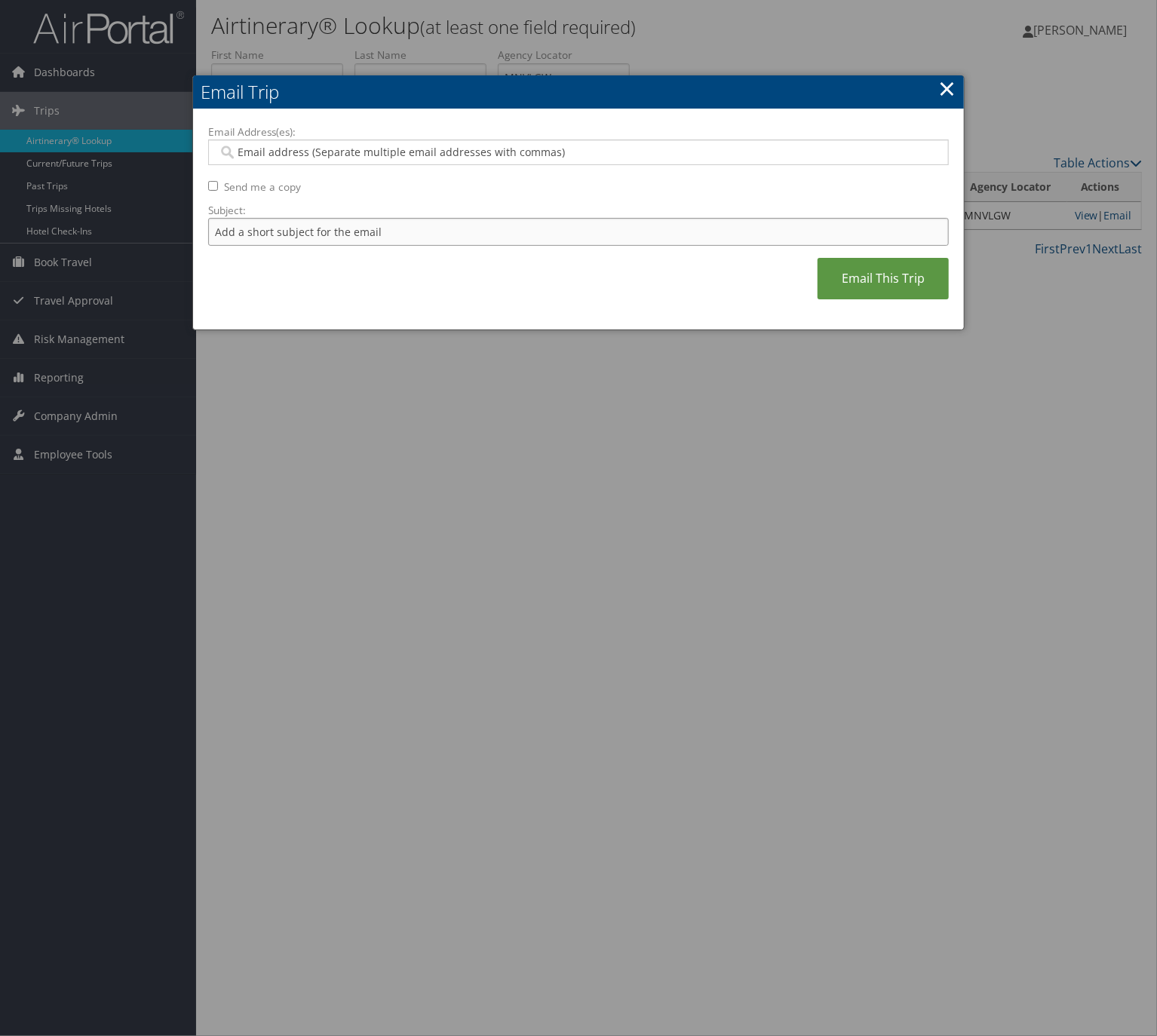
click at [346, 231] on input "Subject:" at bounding box center [578, 232] width 740 height 28
click at [427, 220] on input "Itinerary Change. Please see notes in TR-733167" at bounding box center [578, 232] width 740 height 28
paste input "52084"
type input "Itinerary Change. Please see notes in TR-752084"
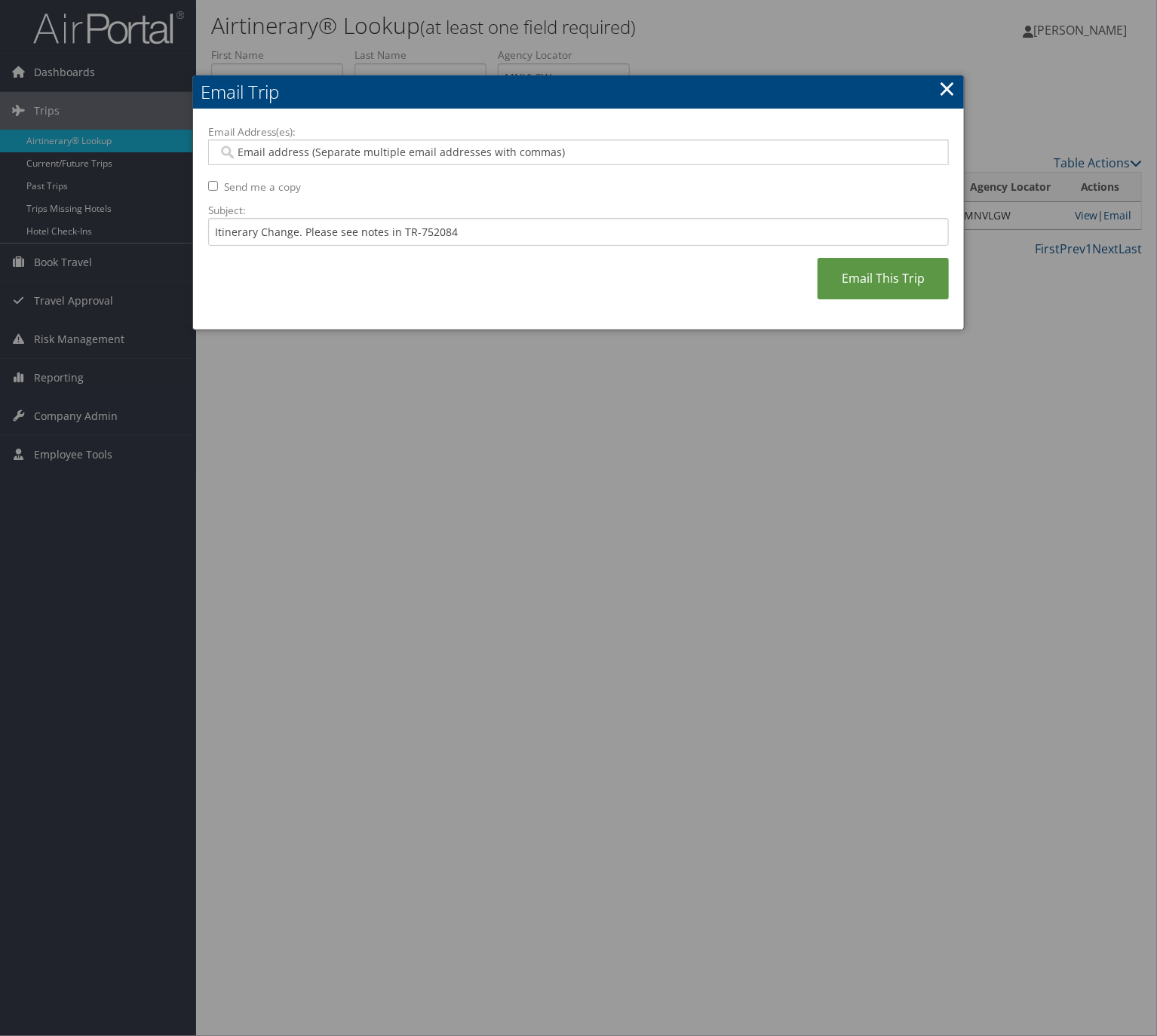
click at [311, 150] on input "Email Address(es):" at bounding box center [577, 152] width 717 height 15
type input "mars"
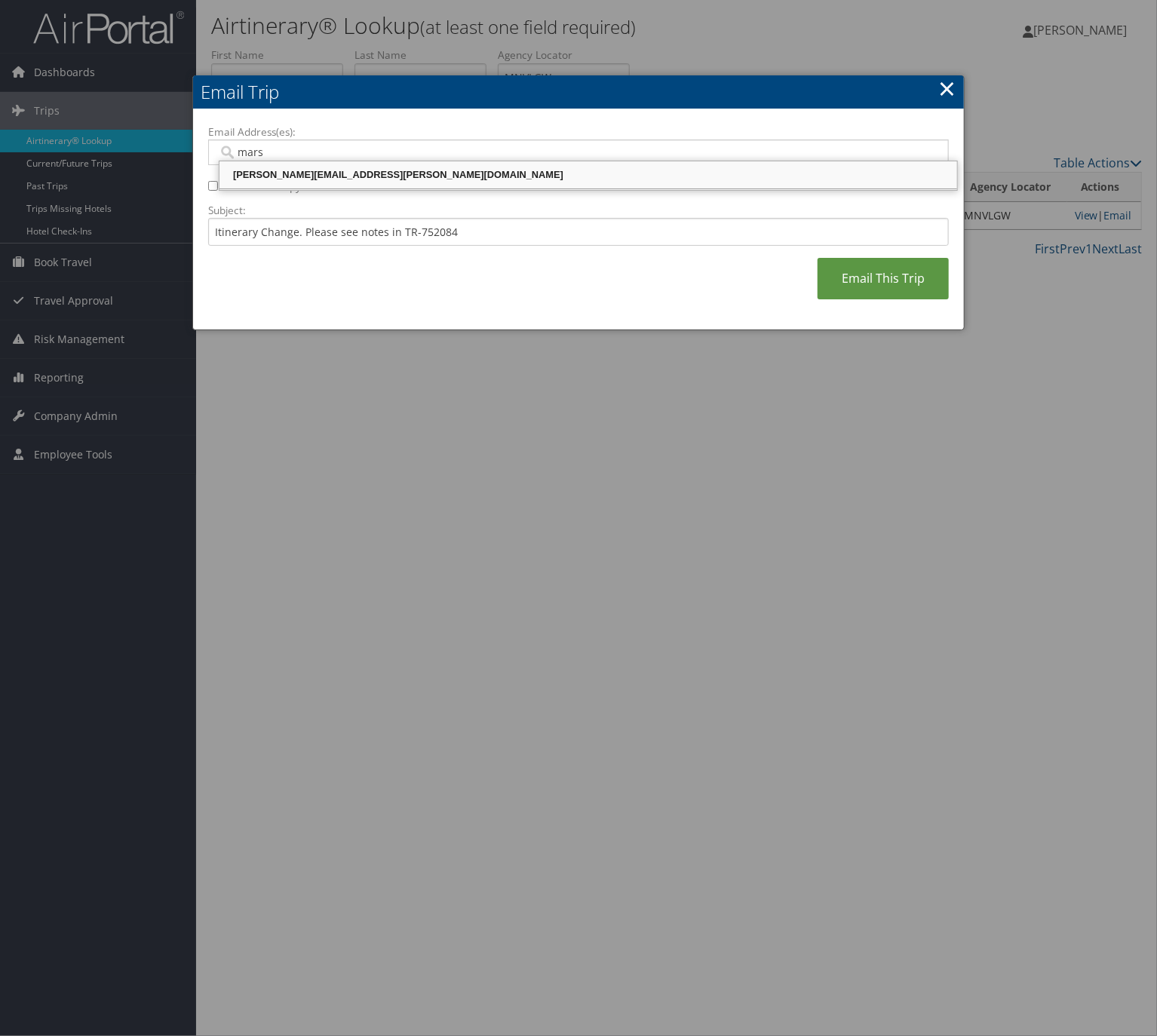
click at [305, 177] on div "marshelle.clawson@comphealth.com" at bounding box center [588, 175] width 733 height 15
type input "marshelle.clawson@comphealth.com"
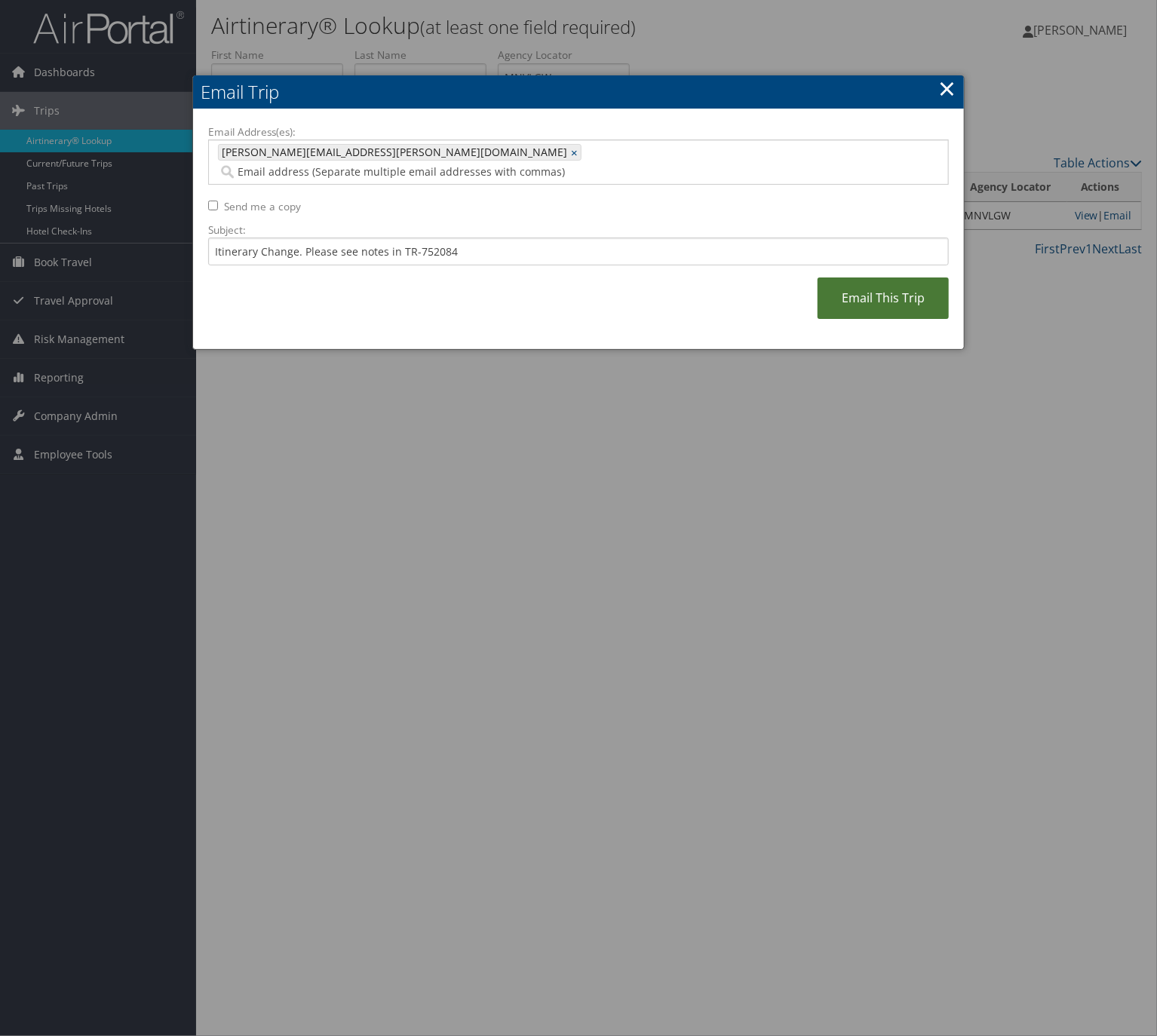
click at [849, 275] on link "Email This Trip" at bounding box center [883, 298] width 131 height 41
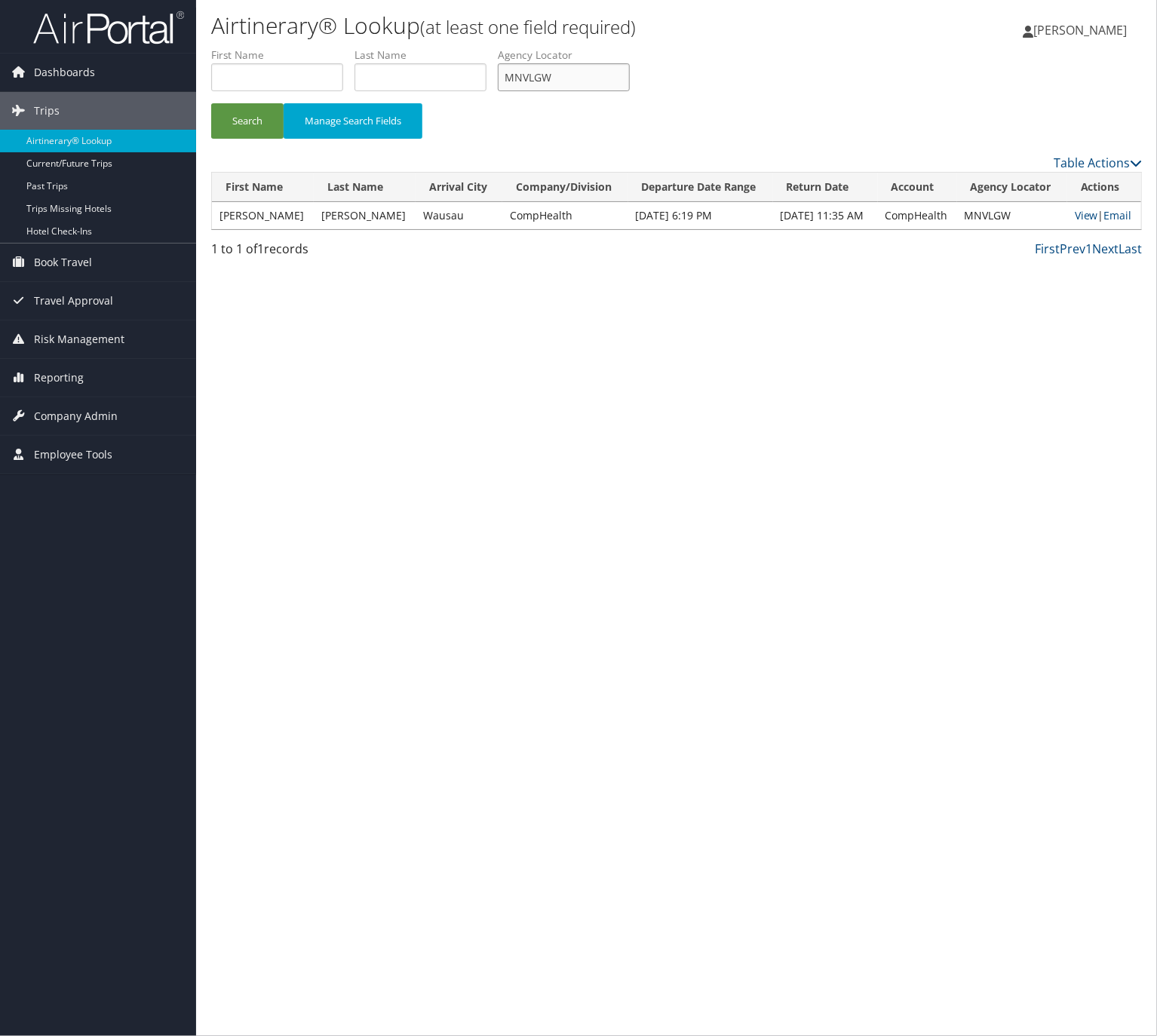
click at [572, 76] on input "MNVLGW" at bounding box center [563, 77] width 132 height 28
click at [570, 76] on input "MNVLGW" at bounding box center [563, 77] width 132 height 28
paste input "LPMQY"
type input "LPMQYW"
click at [243, 115] on button "Search" at bounding box center [248, 121] width 72 height 35
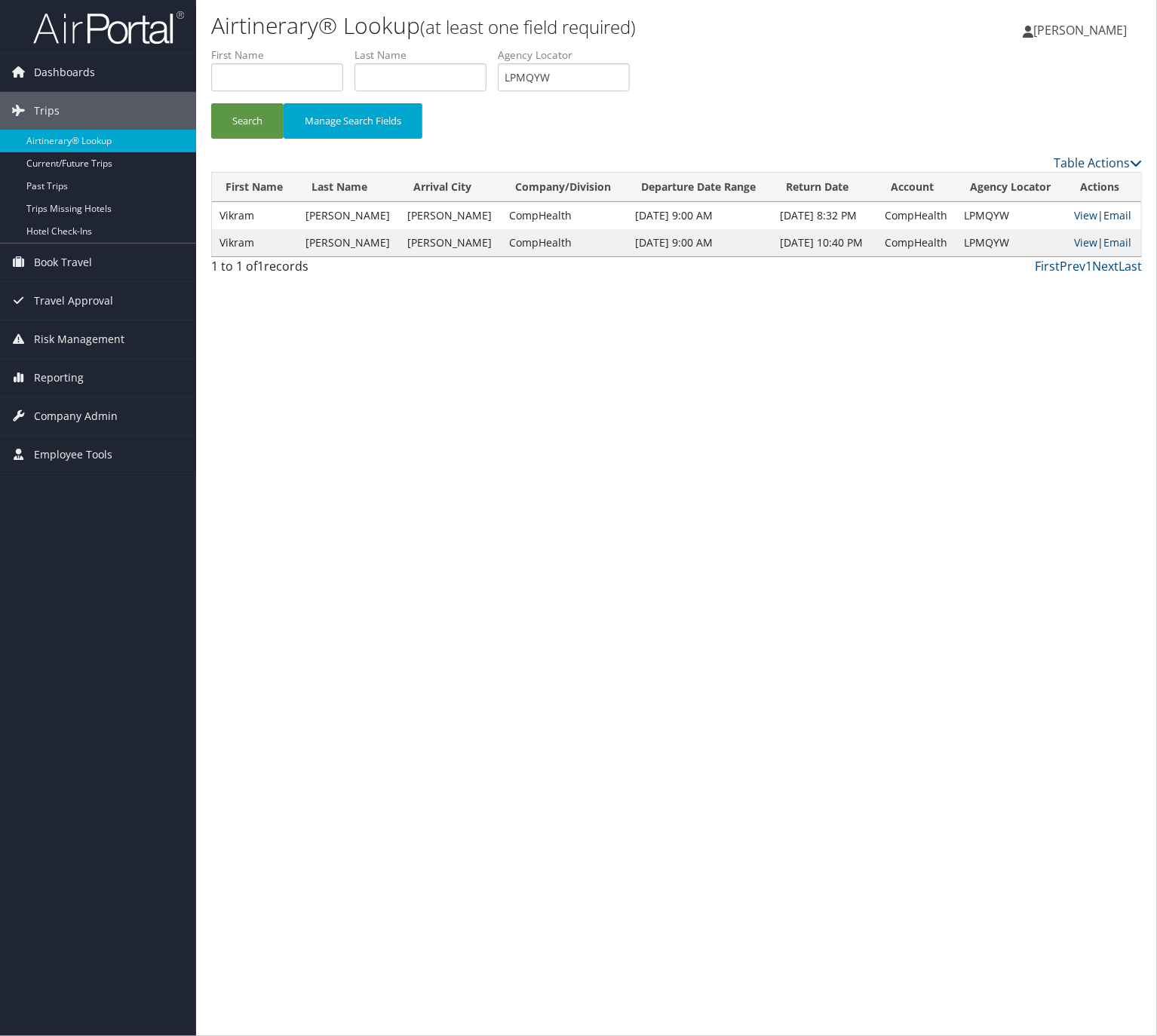
click at [1119, 216] on link "Email" at bounding box center [1117, 215] width 28 height 14
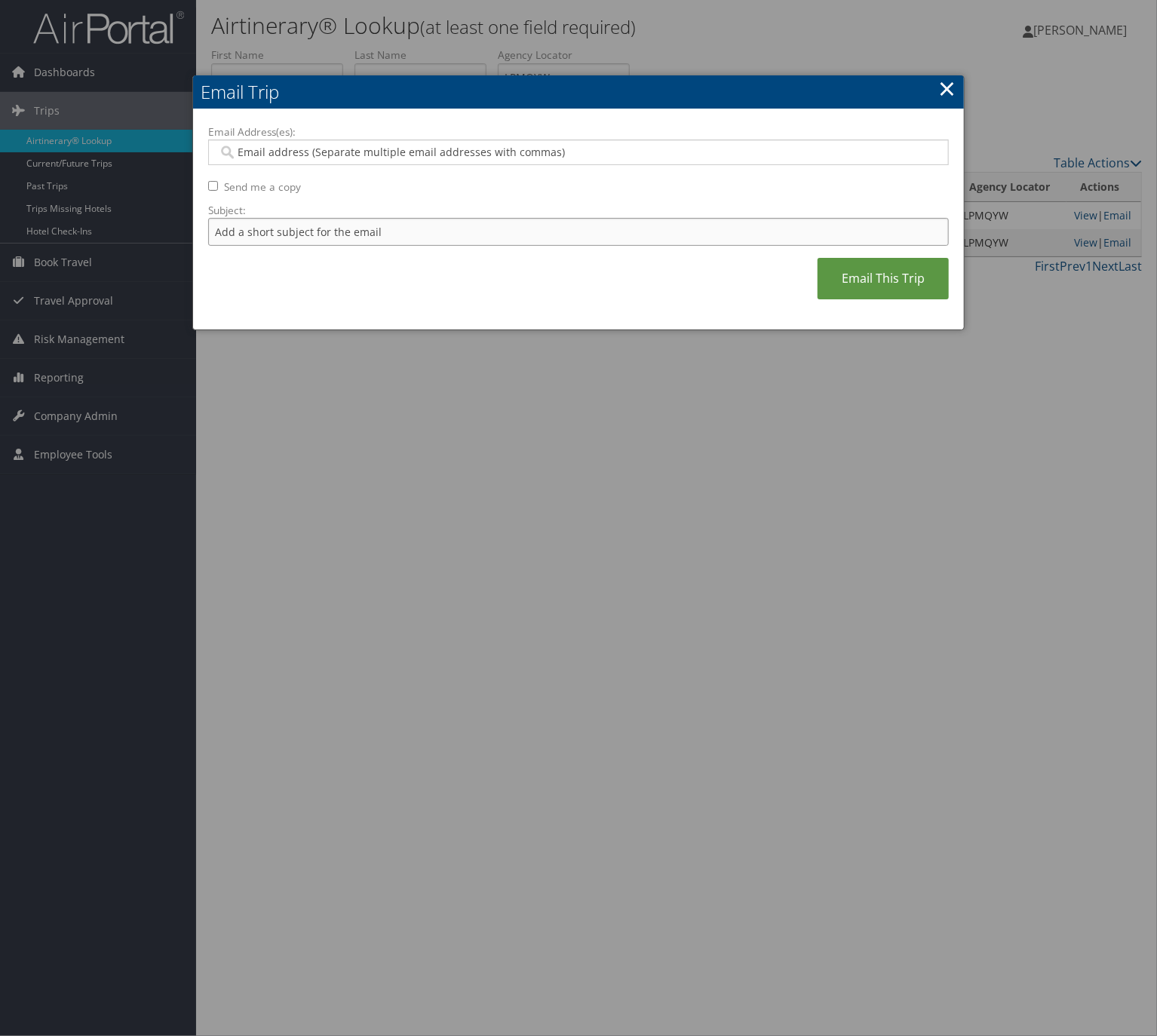
click at [673, 238] on input "Subject:" at bounding box center [578, 232] width 740 height 28
click at [444, 228] on input "Itinerary Change. Please see notes in TR-748126" at bounding box center [578, 232] width 740 height 28
paste input "375"
type input "Itinerary Change. Please see notes in TR-748375"
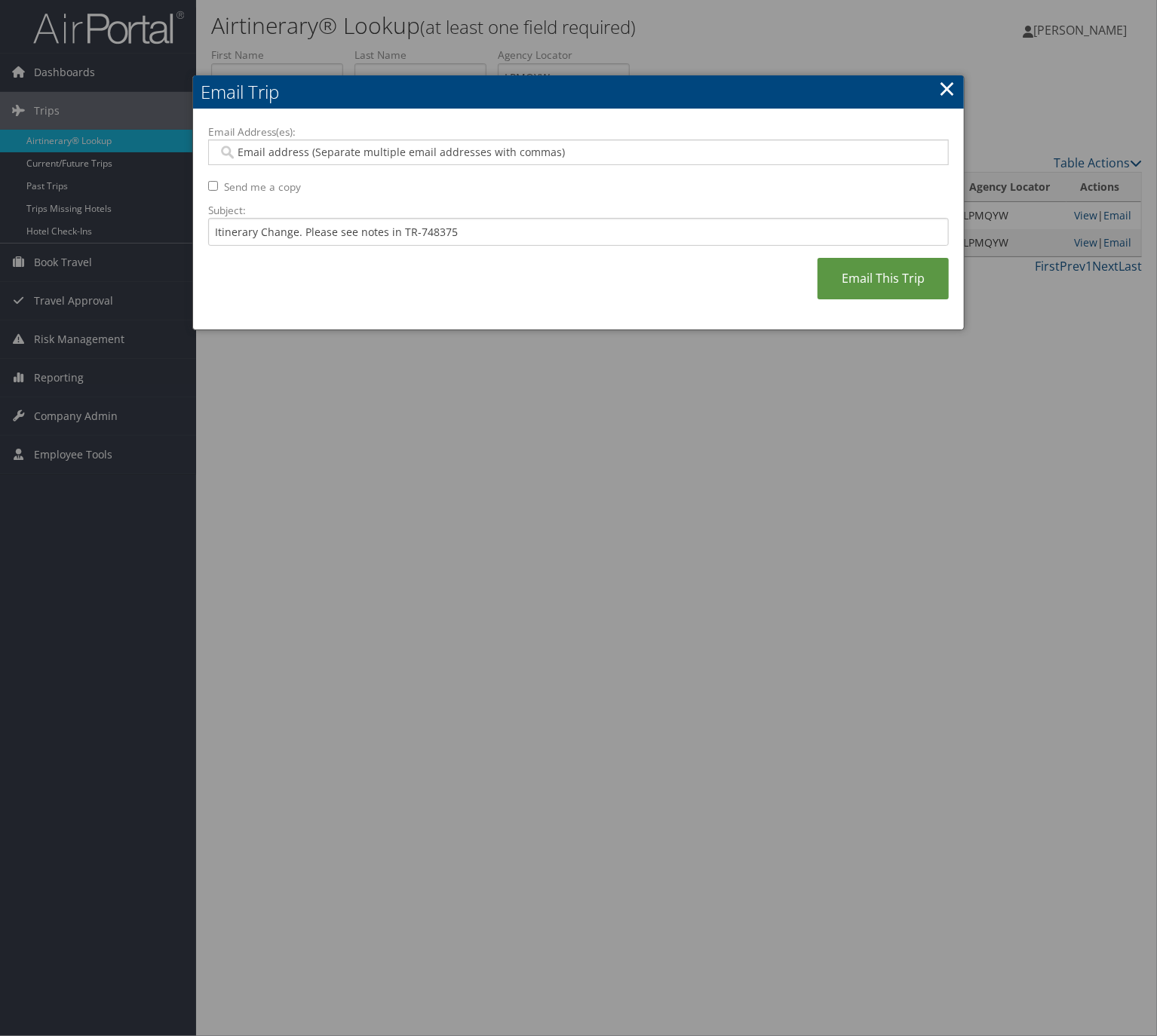
click at [248, 155] on input "Email Address(es):" at bounding box center [577, 152] width 717 height 15
type input "br"
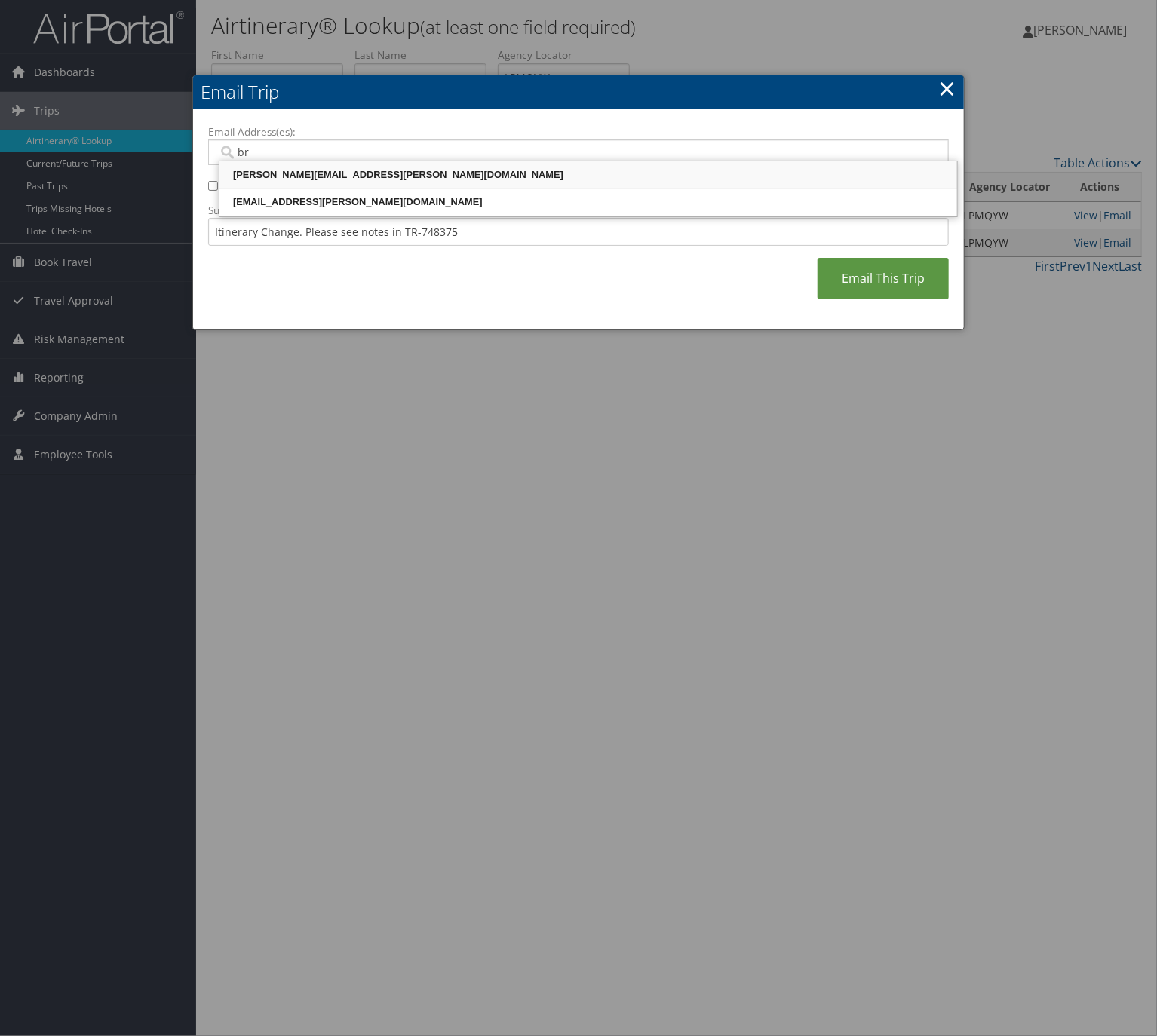
click at [336, 182] on div "brittney.meyer@comphealth.com" at bounding box center [588, 175] width 733 height 15
type input "brittney.meyer@comphealth.com"
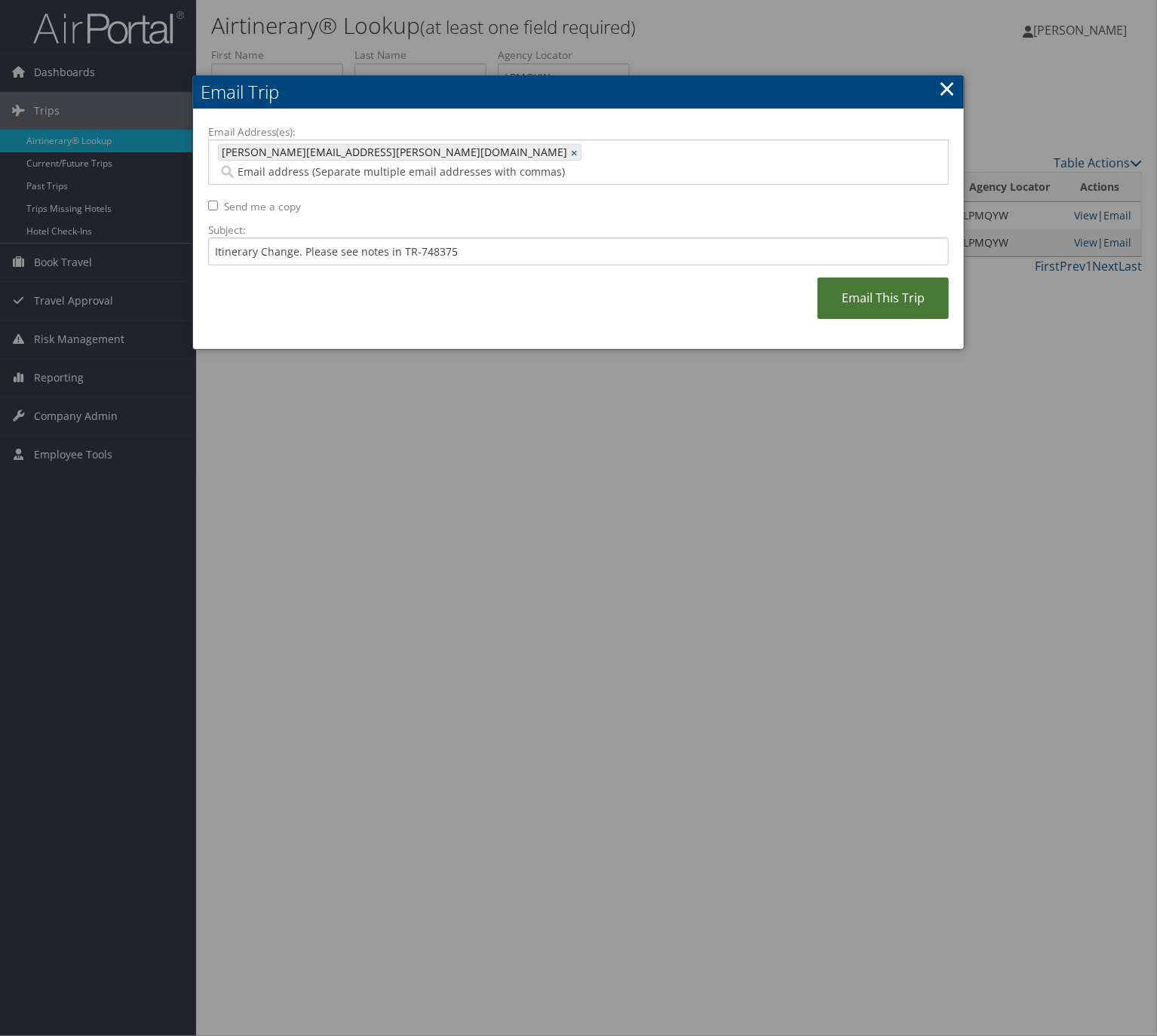
click at [876, 275] on link "Email This Trip" at bounding box center [883, 298] width 131 height 41
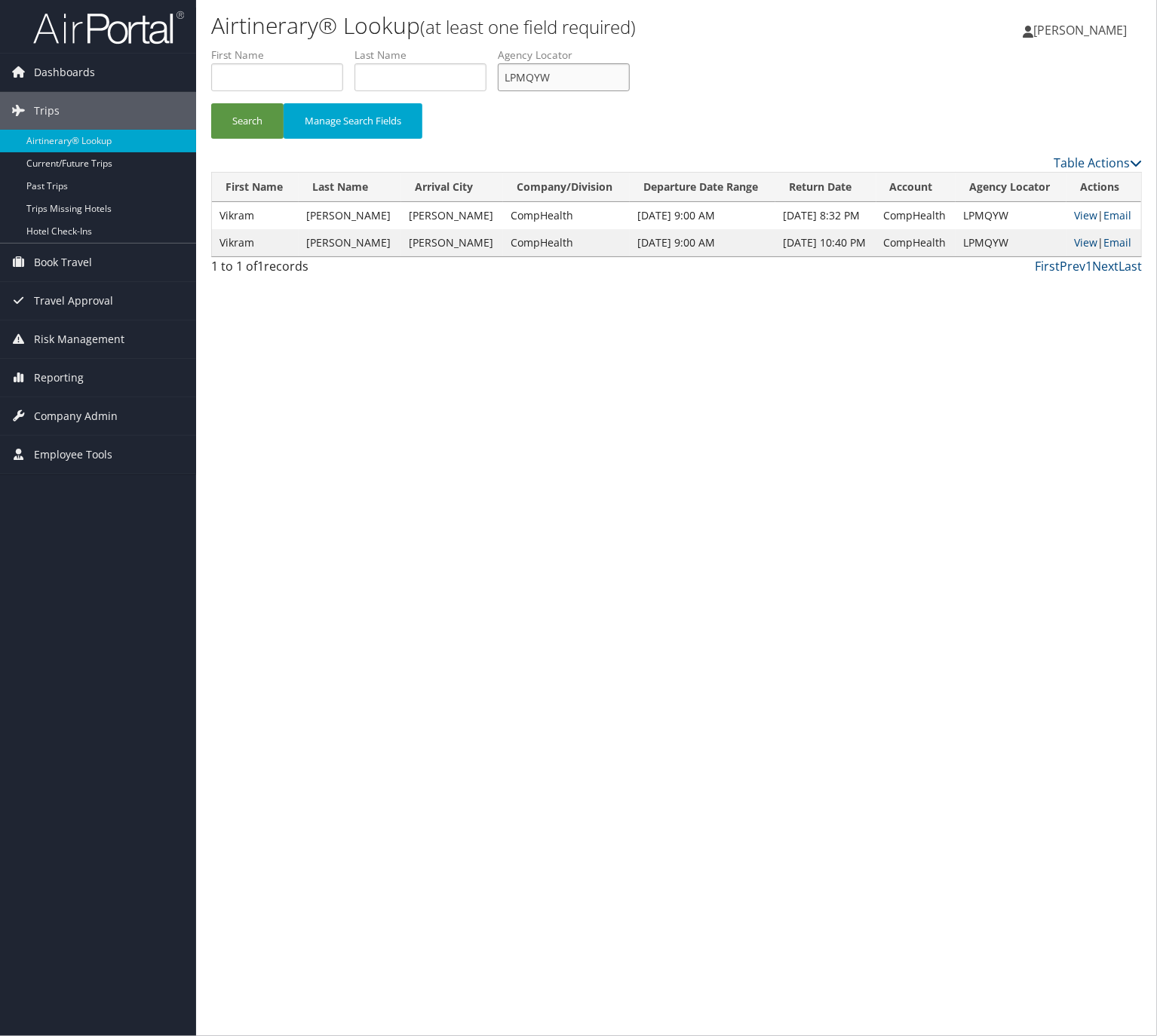
click at [566, 67] on input "LPMQYW" at bounding box center [563, 77] width 132 height 28
paste input "JBTPKC"
click at [256, 119] on button "Search" at bounding box center [248, 121] width 72 height 35
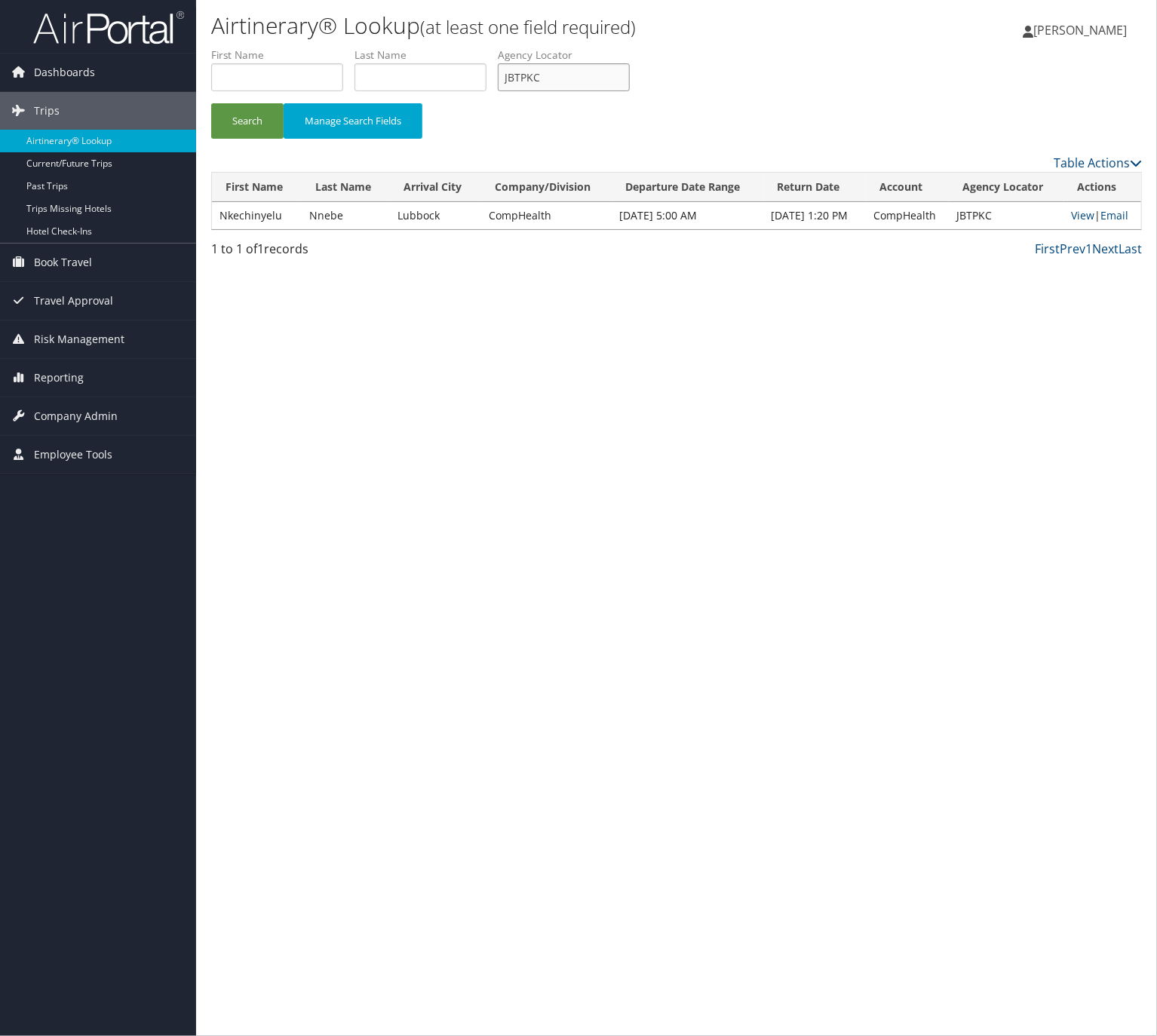
click at [546, 83] on input "JBTPKC" at bounding box center [563, 77] width 132 height 28
drag, startPoint x: 546, startPoint y: 83, endPoint x: 362, endPoint y: 91, distance: 184.2
click at [525, 86] on input "JBTPKC" at bounding box center [563, 77] width 132 height 28
paste input "GHJNTT"
type input "GHJNTT"
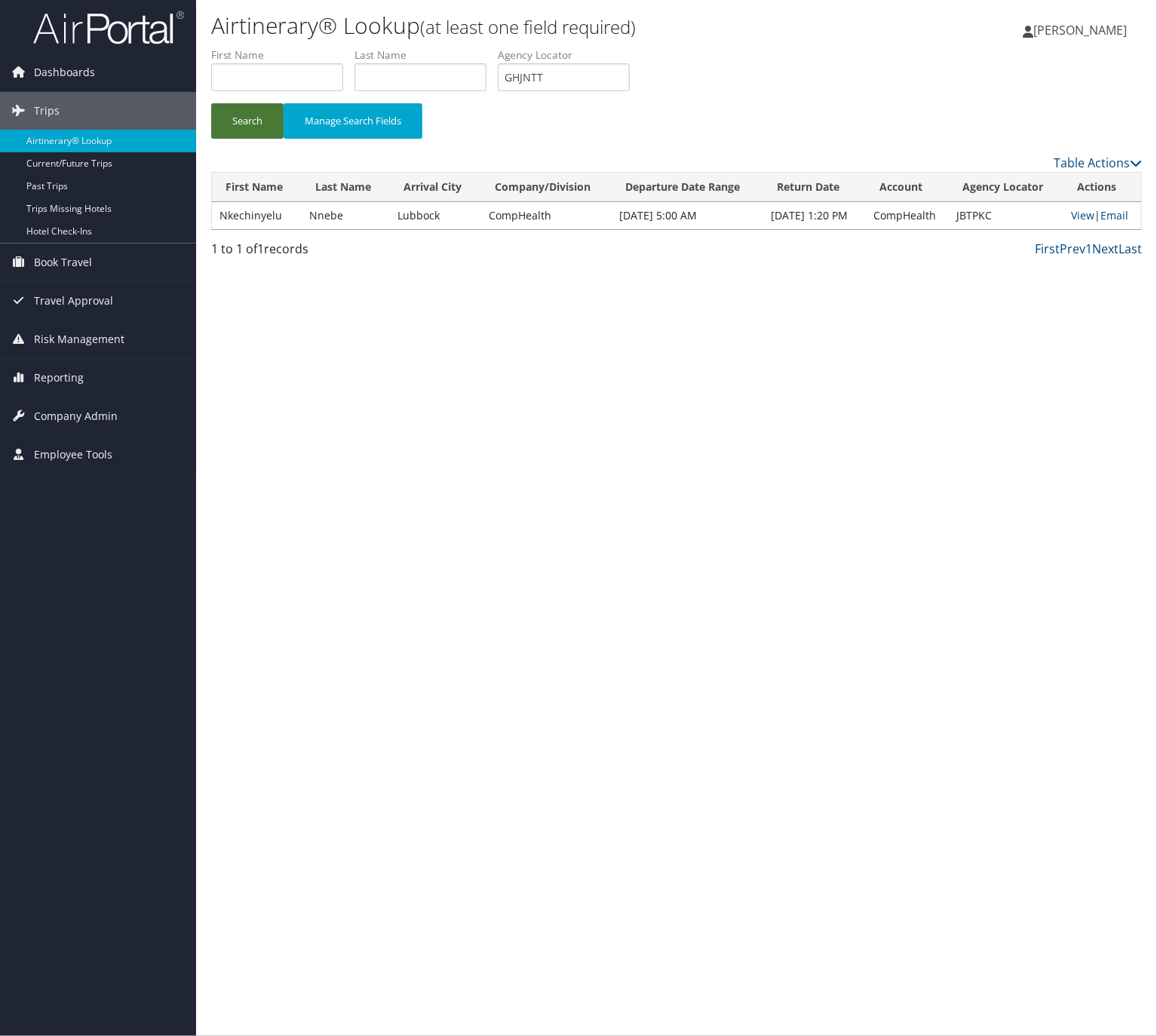
click at [237, 112] on button "Search" at bounding box center [248, 121] width 72 height 35
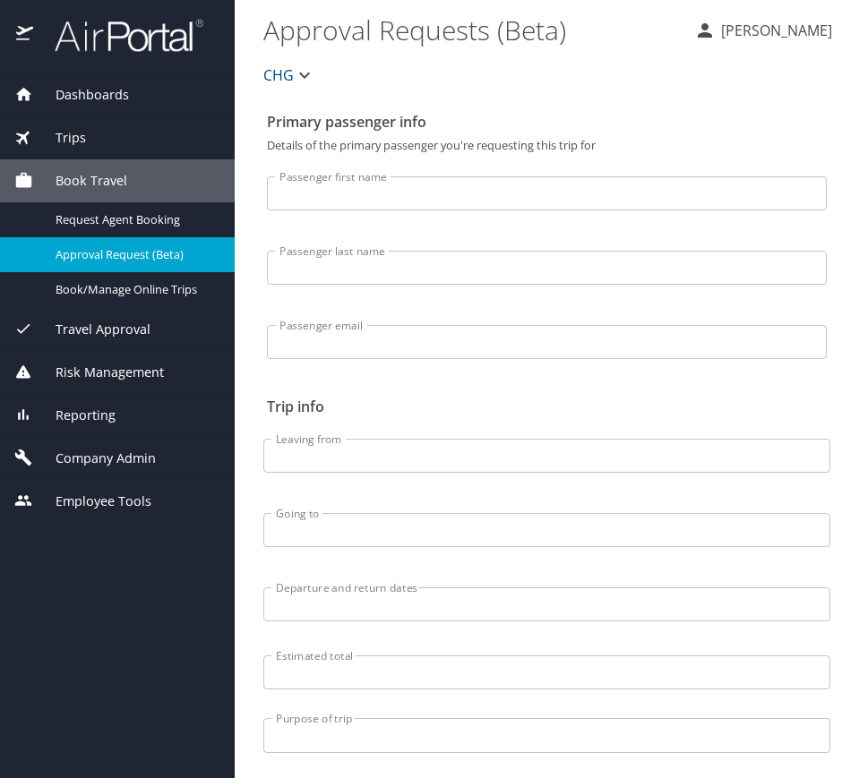
click at [112, 124] on div "Trips" at bounding box center [117, 137] width 235 height 43
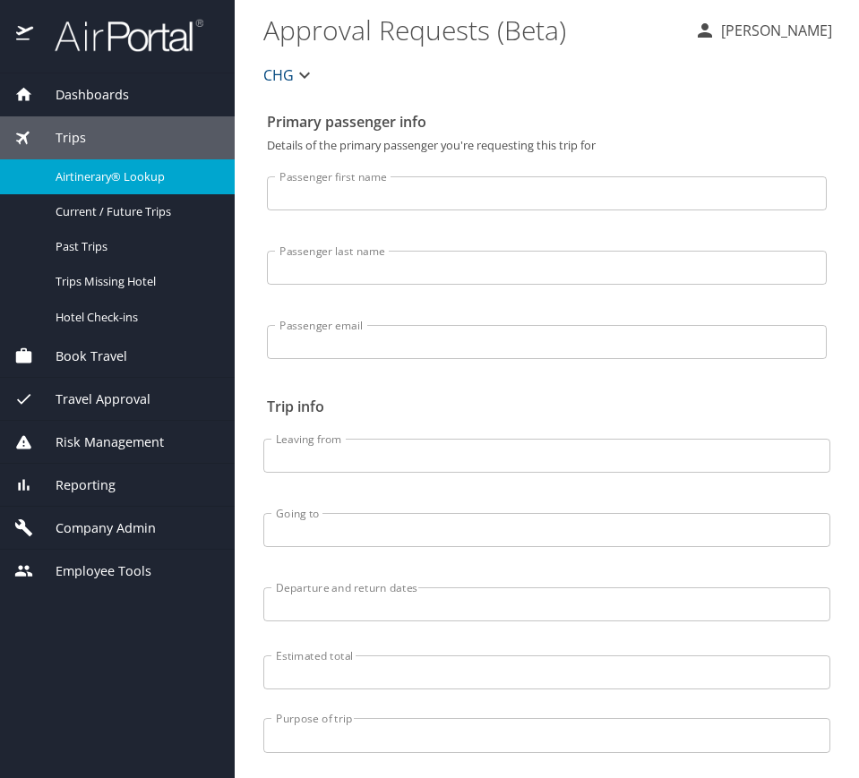
click at [182, 175] on span "Airtinerary® Lookup" at bounding box center [135, 176] width 158 height 17
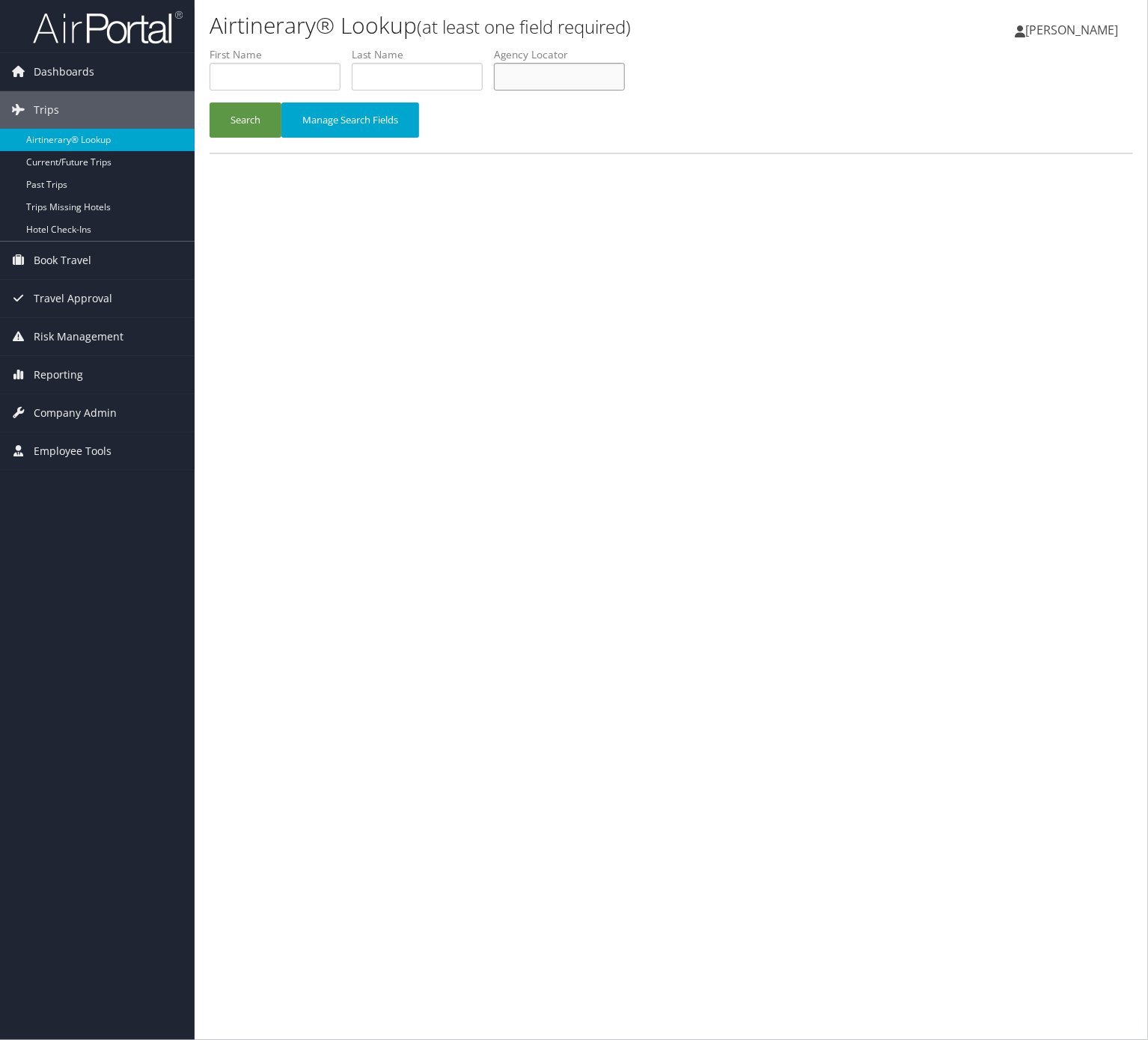
click at [596, 65] on input "text" at bounding box center [559, 76] width 131 height 28
paste input "GZXXNH"
type input "GZXXNH"
click at [257, 118] on button "Search" at bounding box center [246, 120] width 72 height 35
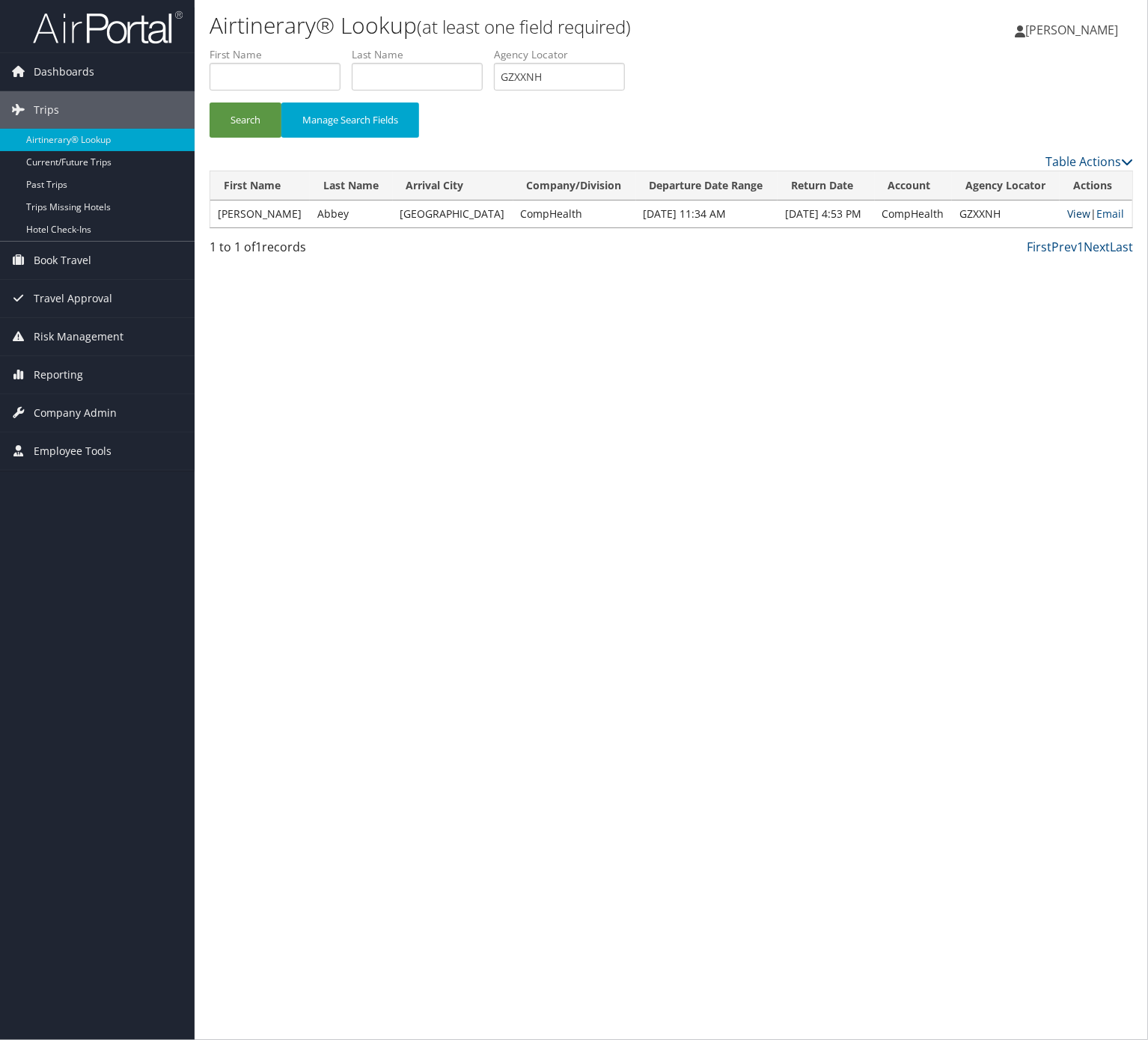
click at [1074, 212] on link "View" at bounding box center [1079, 213] width 23 height 14
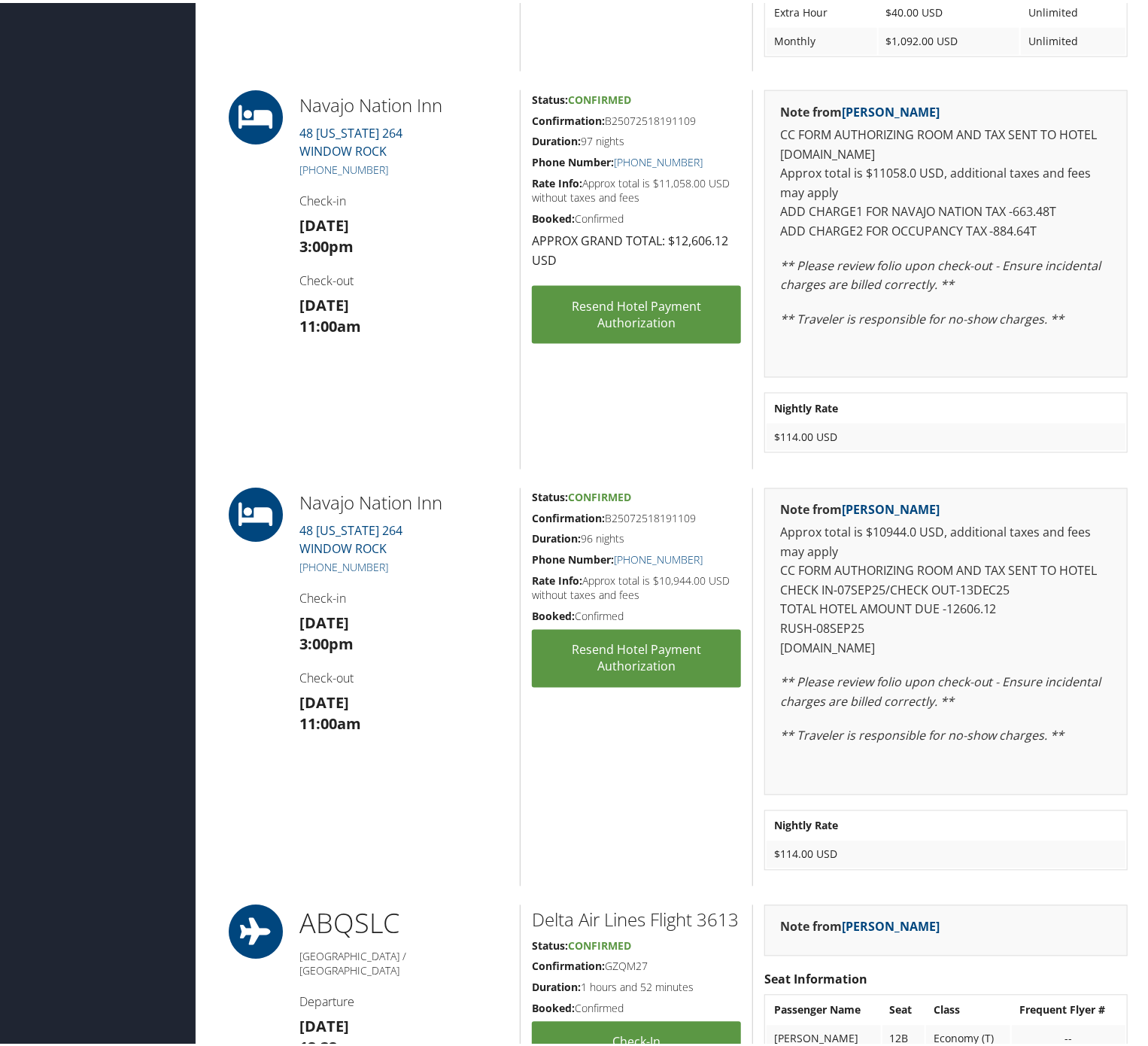
scroll to position [752, 0]
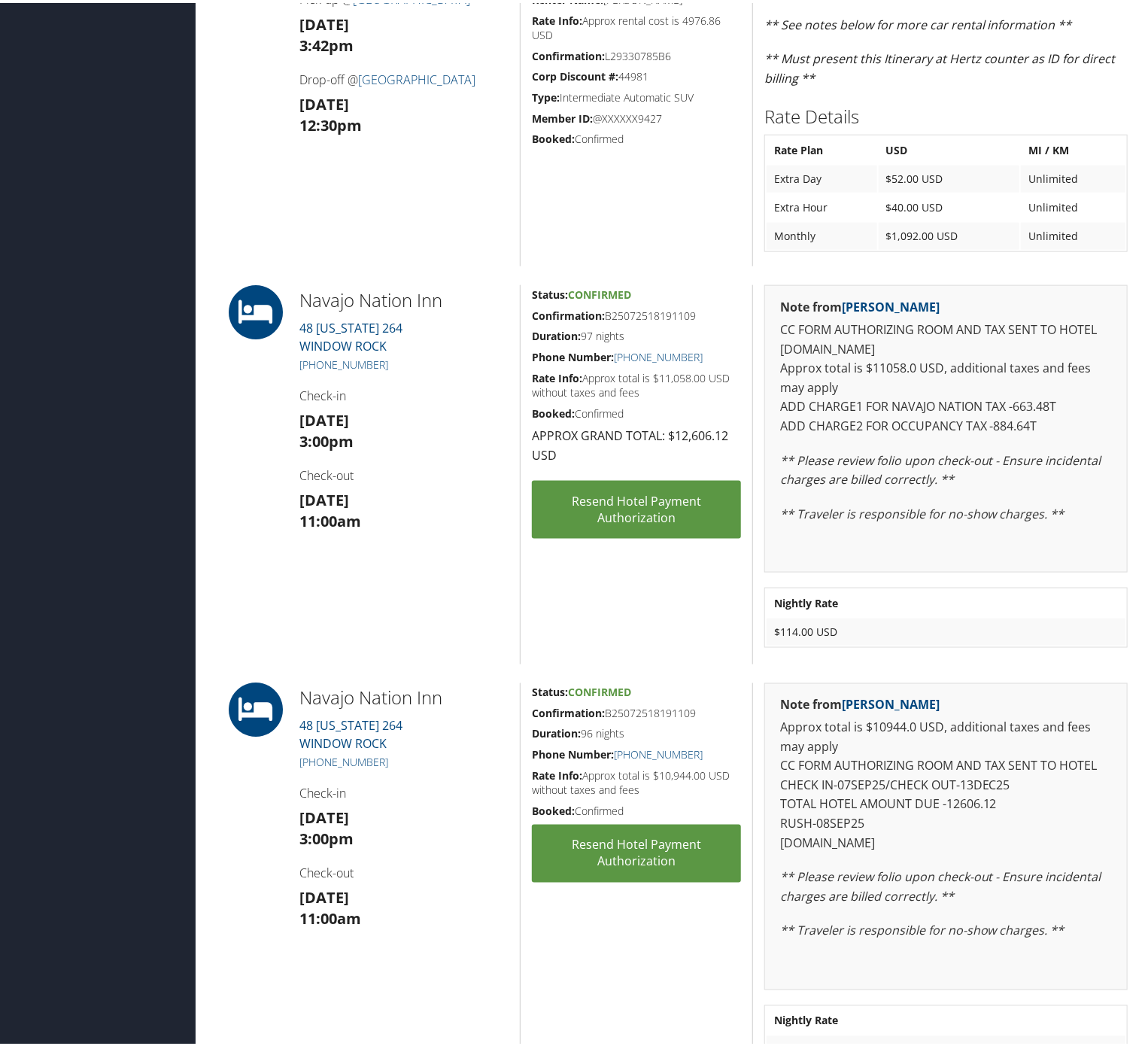
click at [647, 318] on h5 "Confirmation: B25072518191109" at bounding box center [636, 313] width 209 height 15
copy h5 "B25072518191109"
click at [861, 910] on div "Note from Yvonne Rosales Approx total is $10944.0 USD, additional taxes and fee…" at bounding box center [946, 833] width 363 height 307
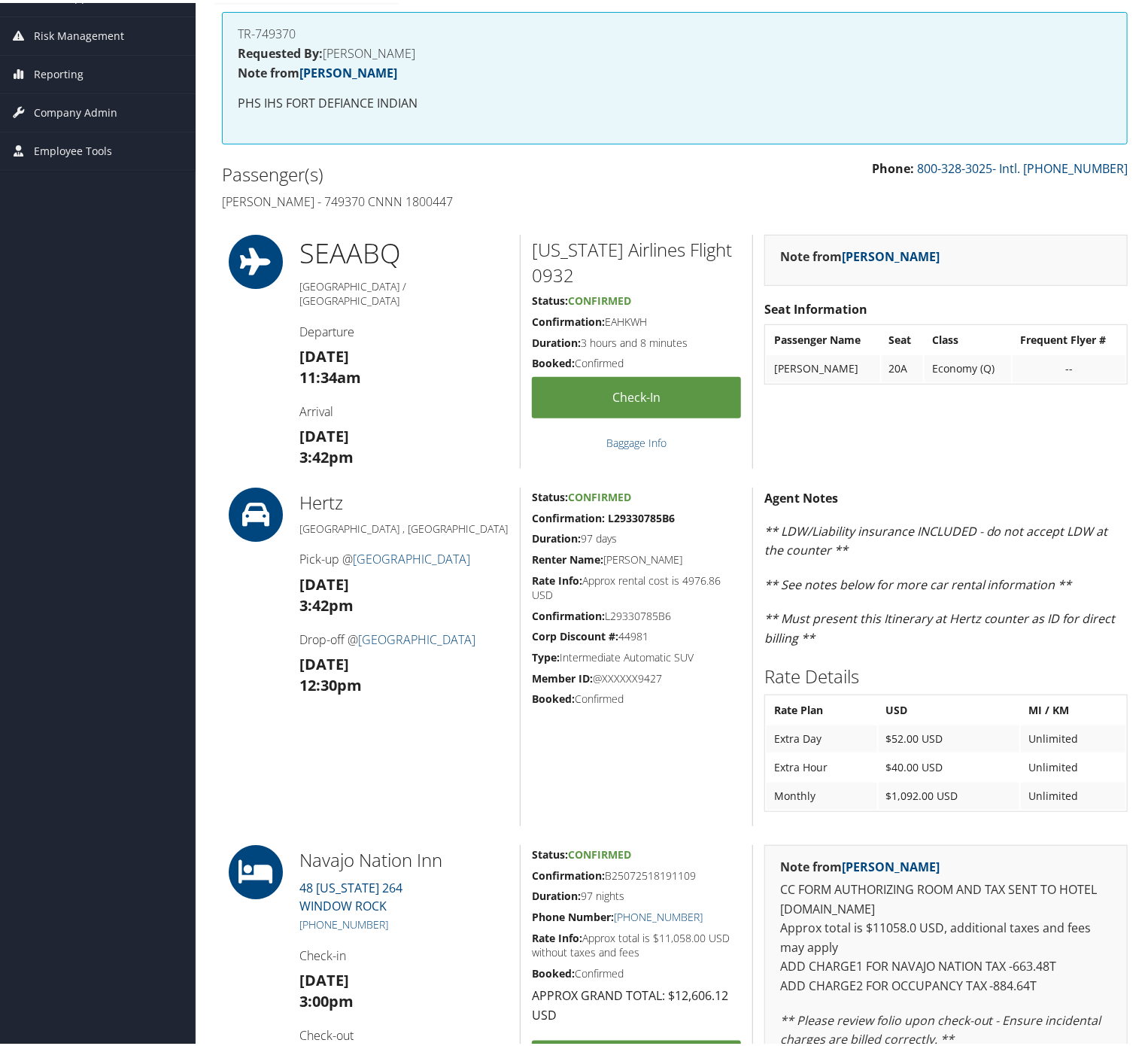
scroll to position [0, 0]
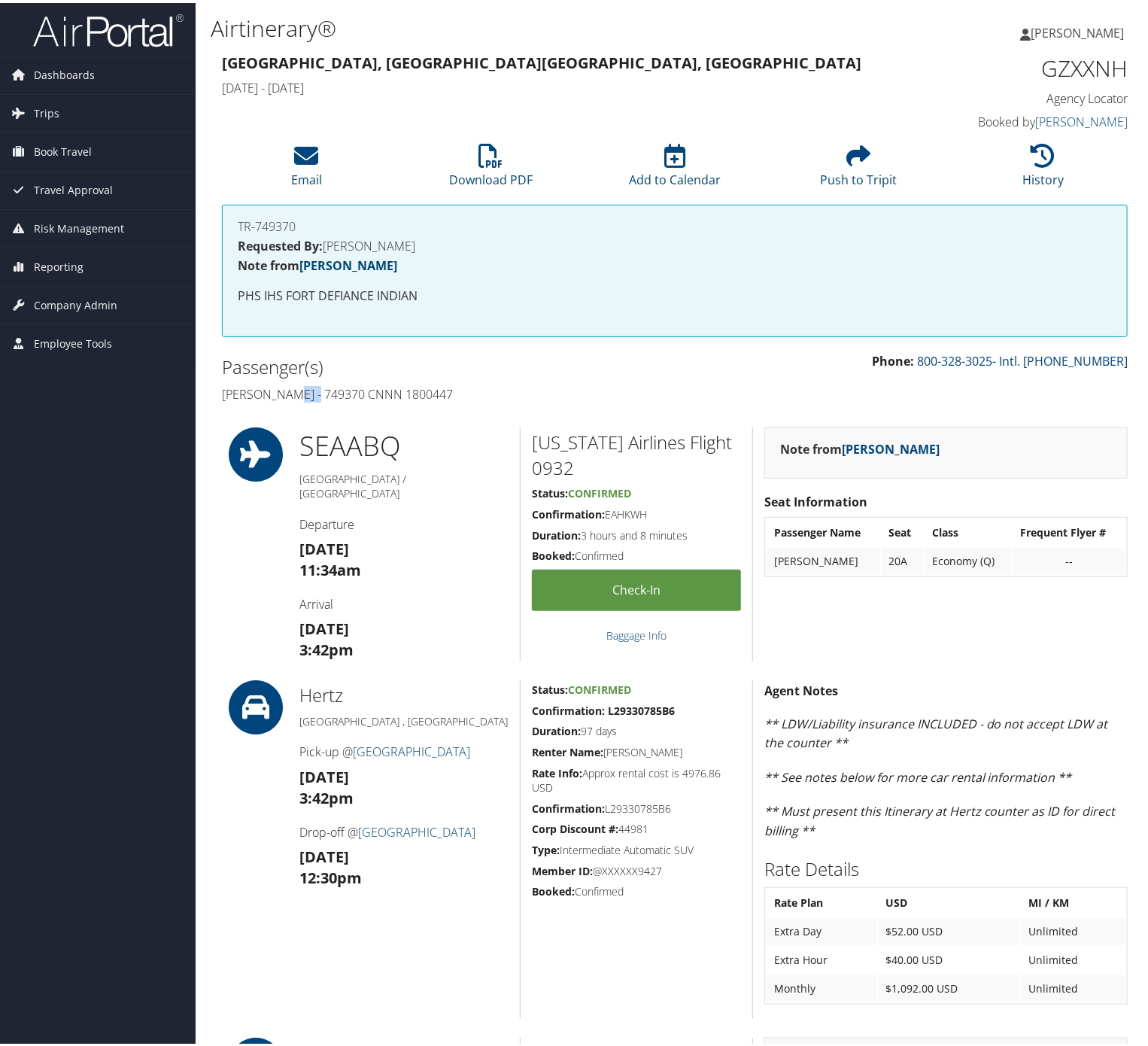
drag, startPoint x: 308, startPoint y: 398, endPoint x: 293, endPoint y: 394, distance: 15.5
click at [293, 394] on h4 "James Abbey - 749370 CNNN 1800447" at bounding box center [443, 392] width 442 height 17
drag, startPoint x: 293, startPoint y: 385, endPoint x: 241, endPoint y: 402, distance: 54.7
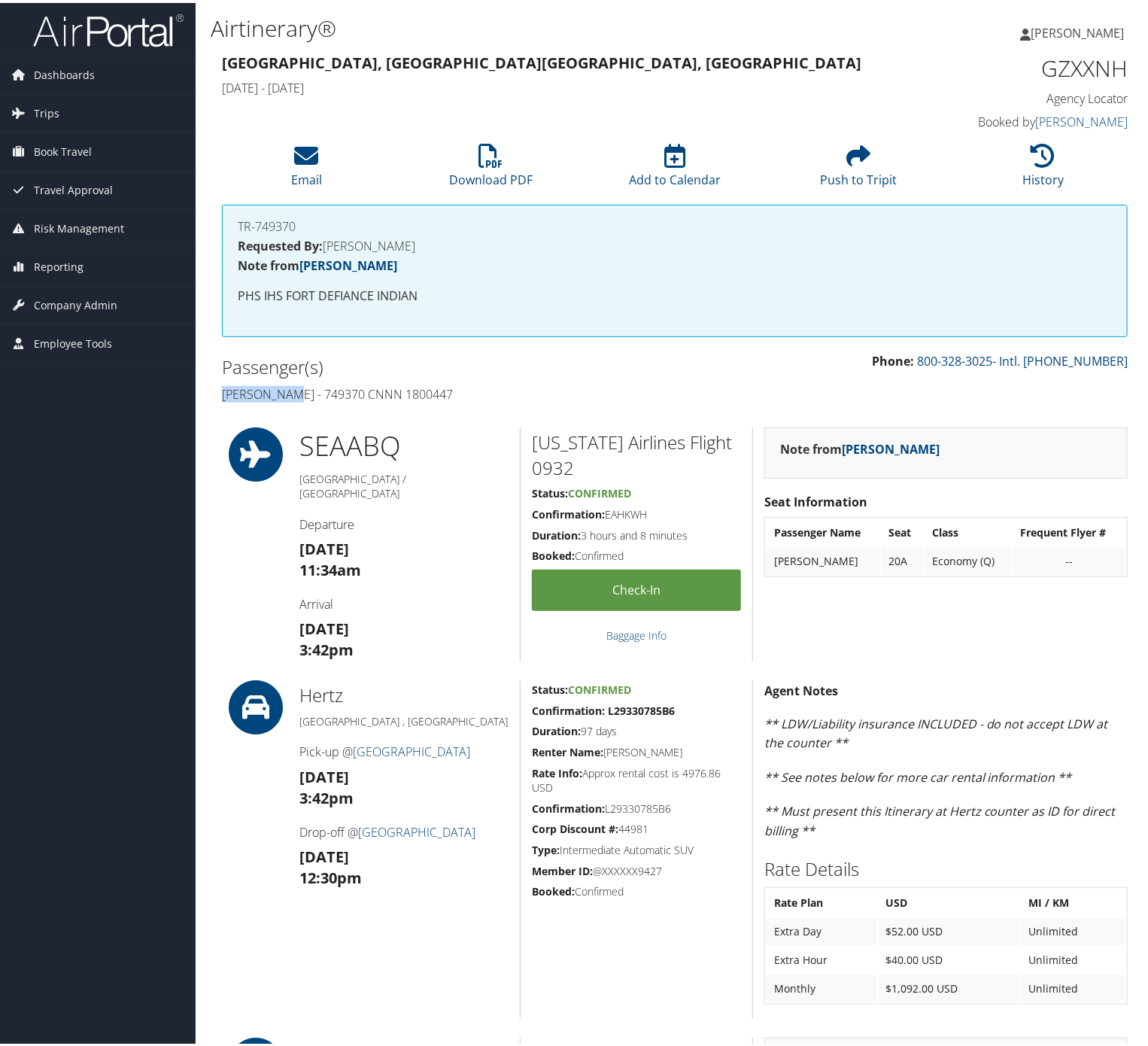
copy h4 "James Abbey"
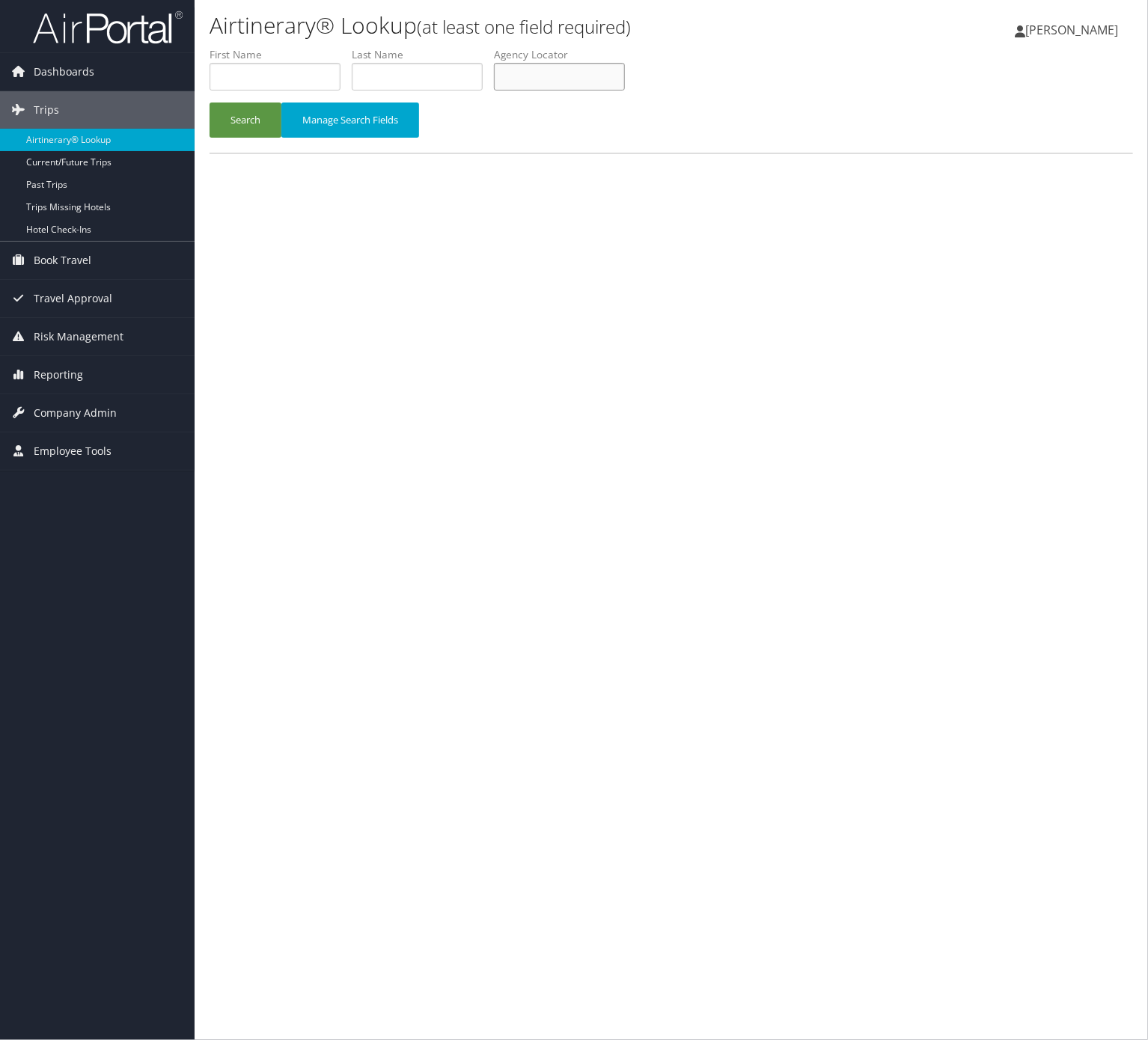
click at [553, 76] on input "text" at bounding box center [559, 76] width 131 height 28
paste input "NHOECM"
type input "NHOECM"
click at [246, 113] on button "Search" at bounding box center [246, 120] width 72 height 35
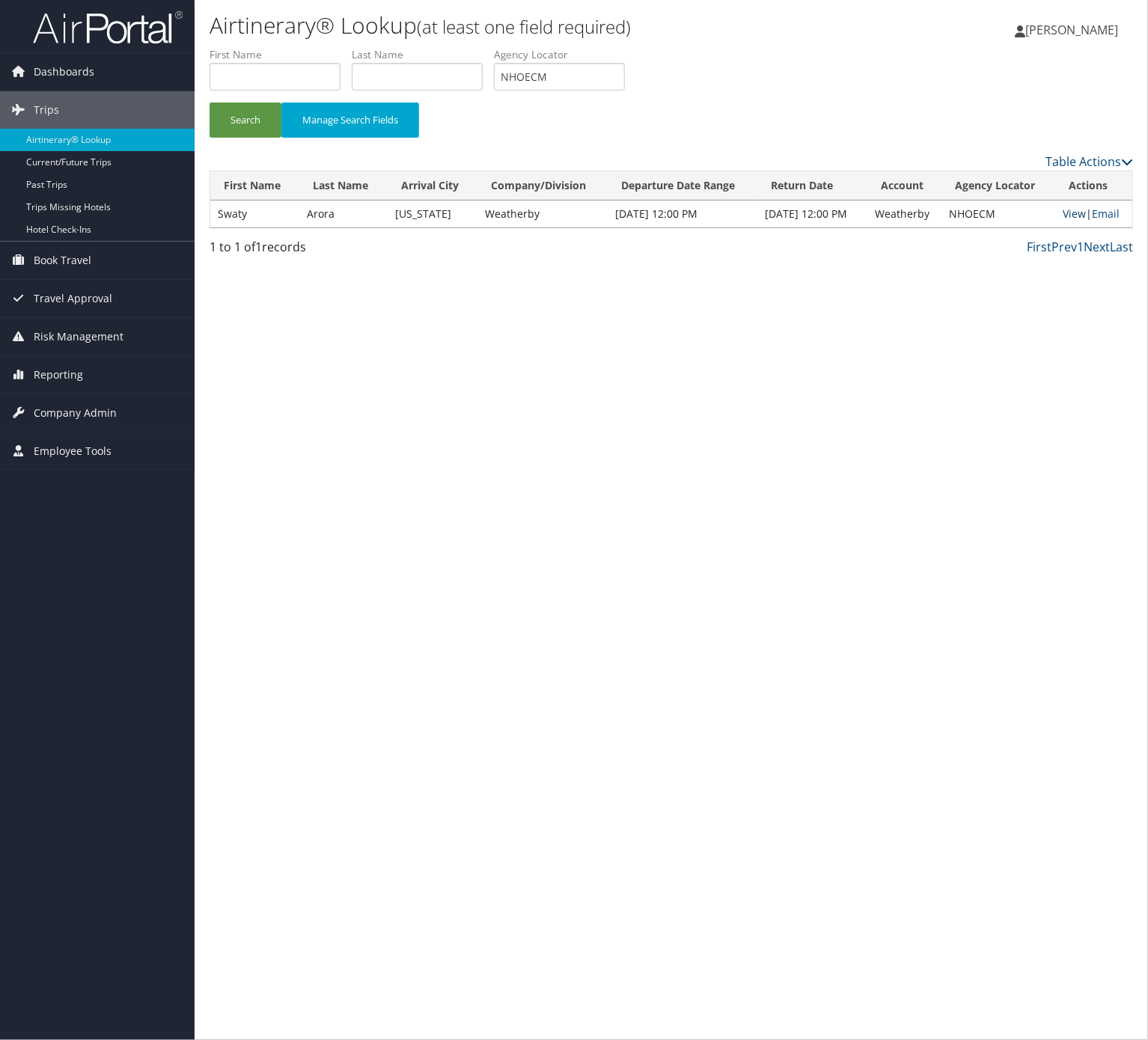
click at [1069, 218] on link "View" at bounding box center [1074, 213] width 23 height 14
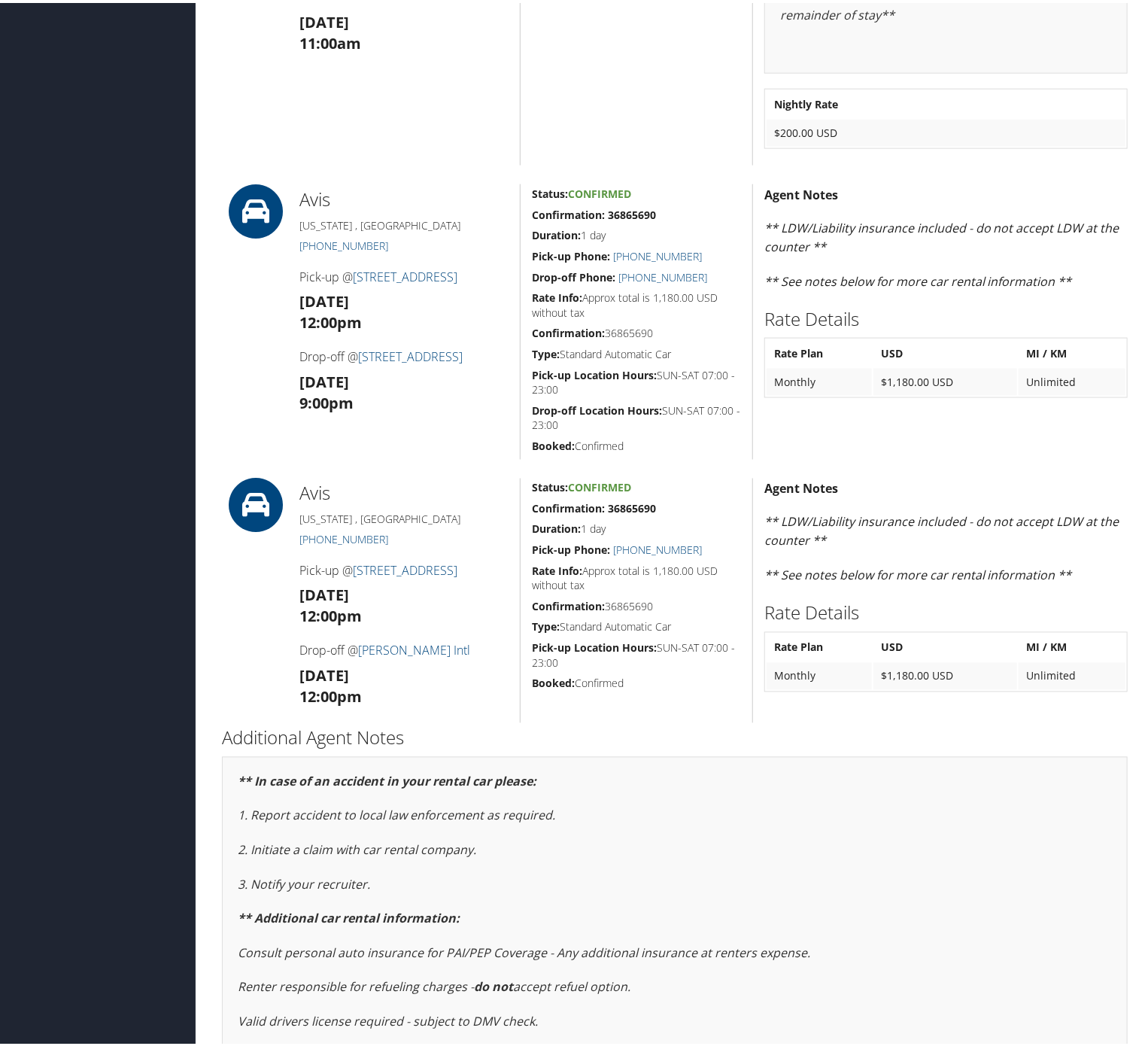
scroll to position [1046, 0]
